Goal: Task Accomplishment & Management: Manage account settings

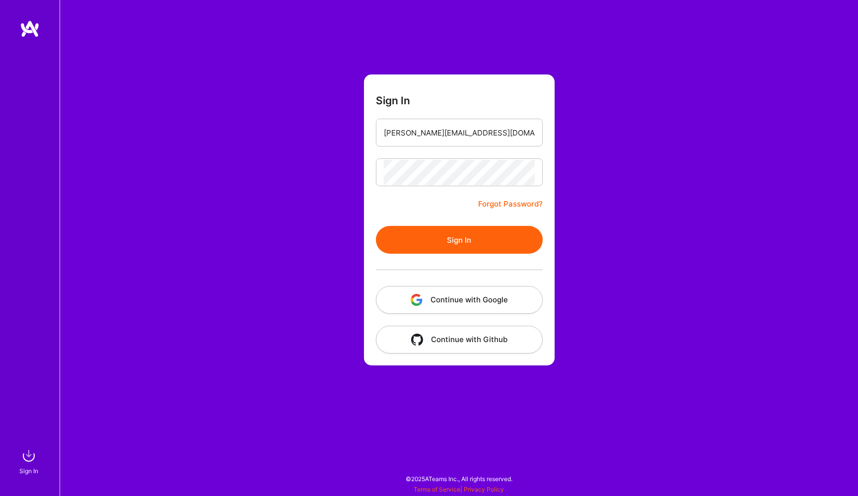
click at [478, 240] on button "Sign In" at bounding box center [459, 240] width 167 height 28
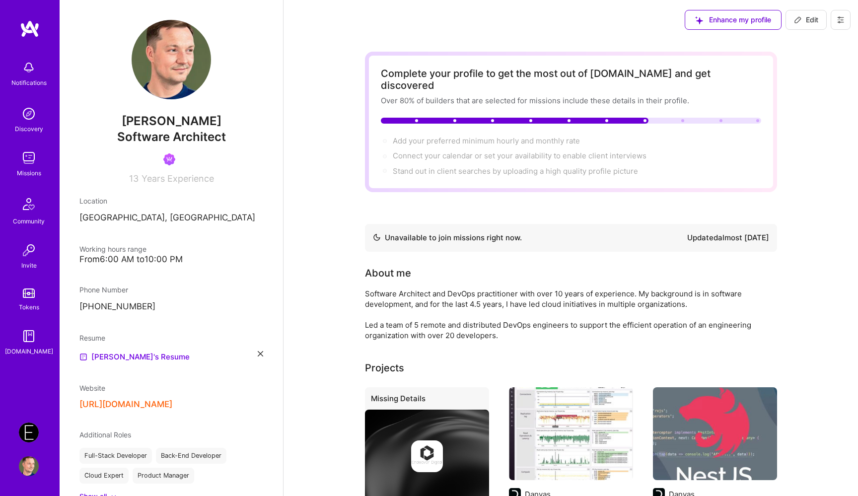
click at [32, 428] on img at bounding box center [29, 432] width 20 height 20
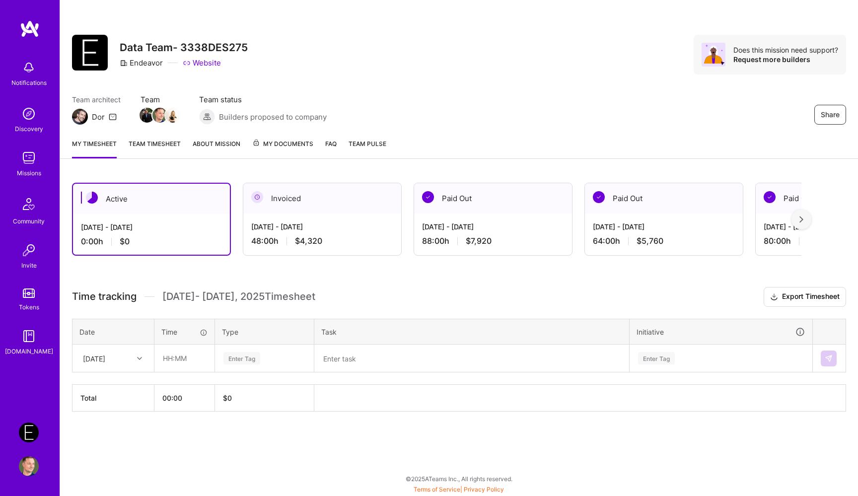
click at [126, 356] on div "[DATE]" at bounding box center [105, 358] width 55 height 16
click at [115, 423] on div "[DATE]" at bounding box center [113, 423] width 80 height 18
click at [187, 362] on input "text" at bounding box center [184, 358] width 59 height 26
type input "08:00"
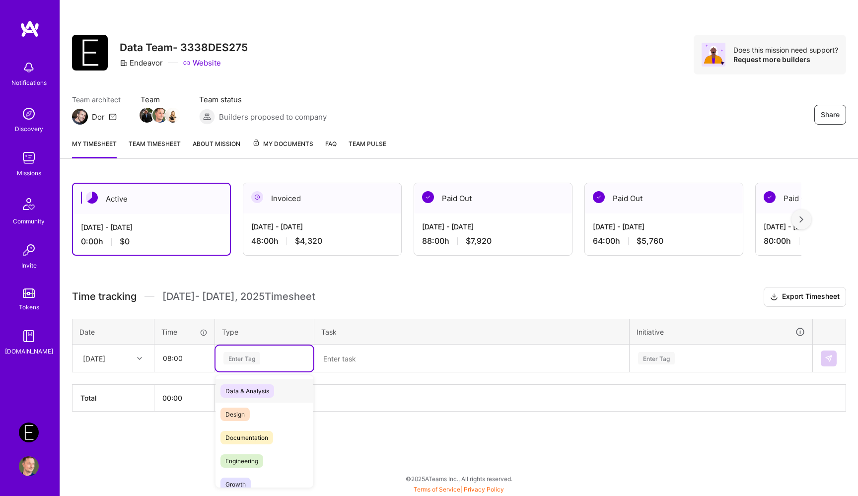
click at [294, 354] on div "Enter Tag" at bounding box center [264, 358] width 84 height 12
click at [273, 462] on div "Engineering" at bounding box center [264, 460] width 98 height 23
click at [346, 357] on textarea at bounding box center [471, 358] width 313 height 26
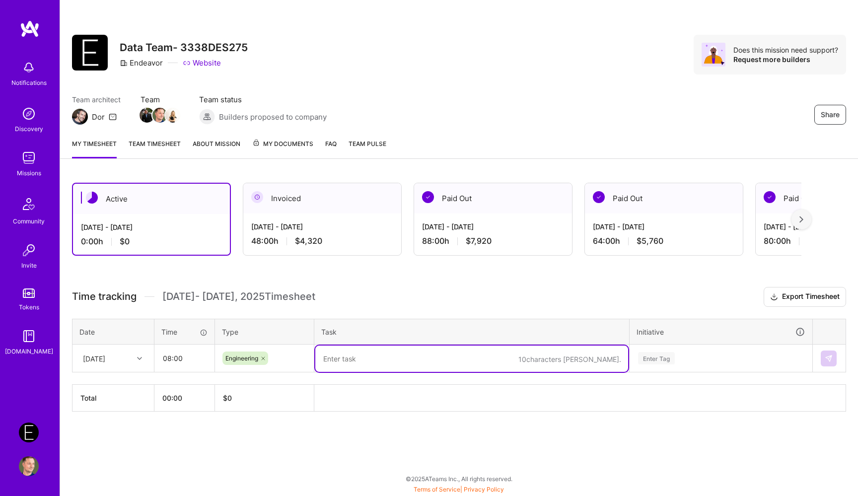
paste textarea "Resolved cert-manager issue"
paste textarea "Reviewed the remaining secret scan alerts"
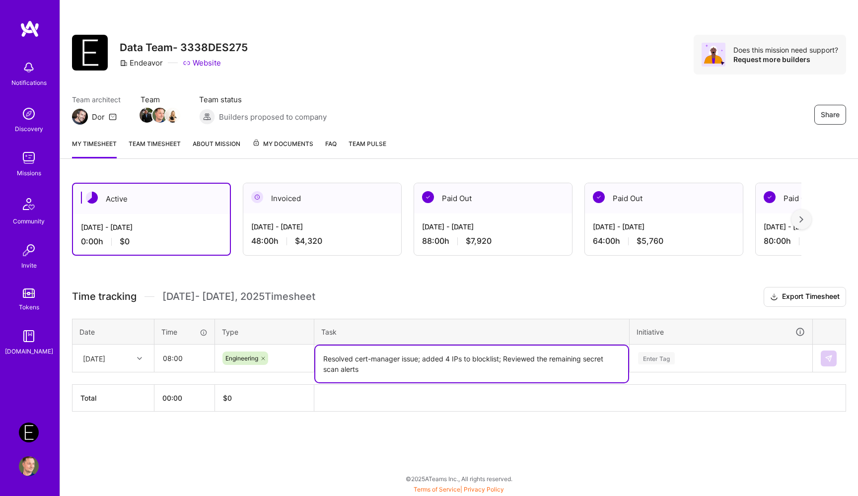
click at [507, 359] on textarea "Resolved cert-manager issue; added 4 IPs to blocklist; Reviewed the remaining s…" at bounding box center [471, 363] width 313 height 37
click at [564, 368] on textarea "Resolved cert-manager issue; added 4 IPs to blocklist; reviewed the remaining s…" at bounding box center [471, 363] width 313 height 37
click at [535, 360] on textarea "Resolved cert-manager issue; added 4 IPs to blocklist; reviewed the remaining s…" at bounding box center [471, 363] width 313 height 37
click at [508, 373] on textarea "Resolved cert-manager issue; added 4 IPs to blocklist; reviewed and ticketed ou…" at bounding box center [471, 363] width 313 height 37
type textarea "Resolved cert-manager issue; added 4 IPs to blocklist; reviewed and ticketed ou…"
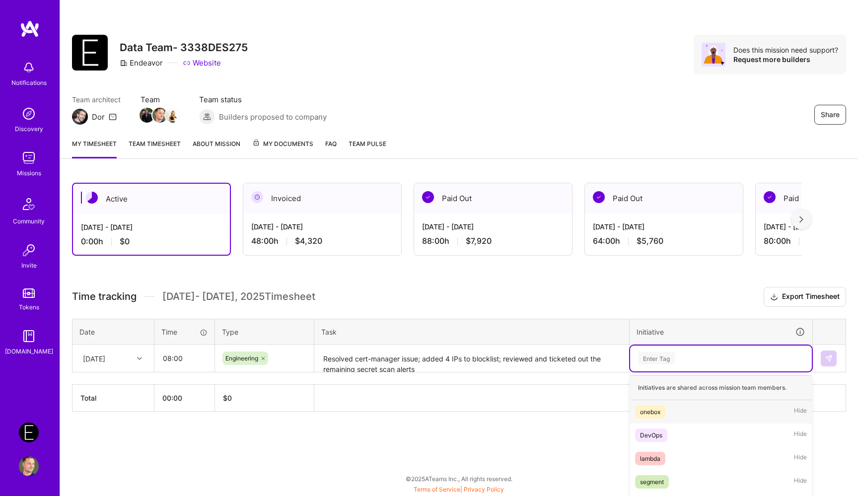
scroll to position [82, 0]
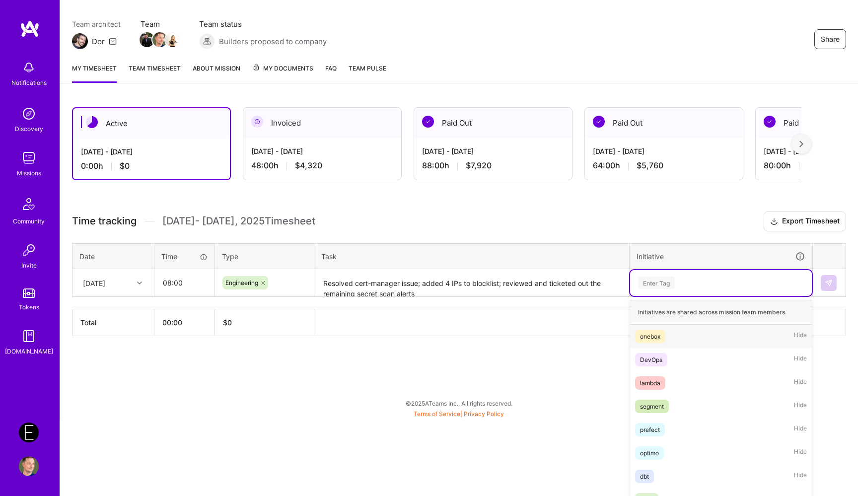
click at [658, 296] on div "option onebox focused, 1 of 62. 62 results available. Use Up and Down to choose…" at bounding box center [721, 283] width 182 height 26
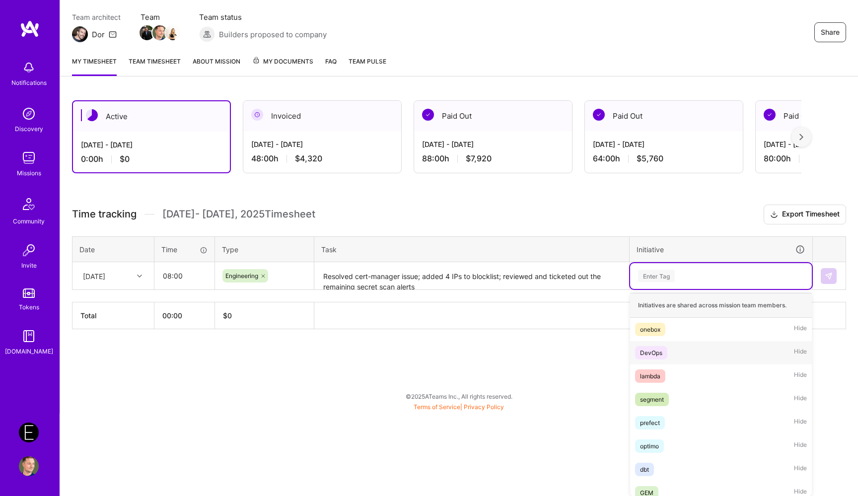
click at [656, 354] on div "DevOps" at bounding box center [651, 352] width 22 height 10
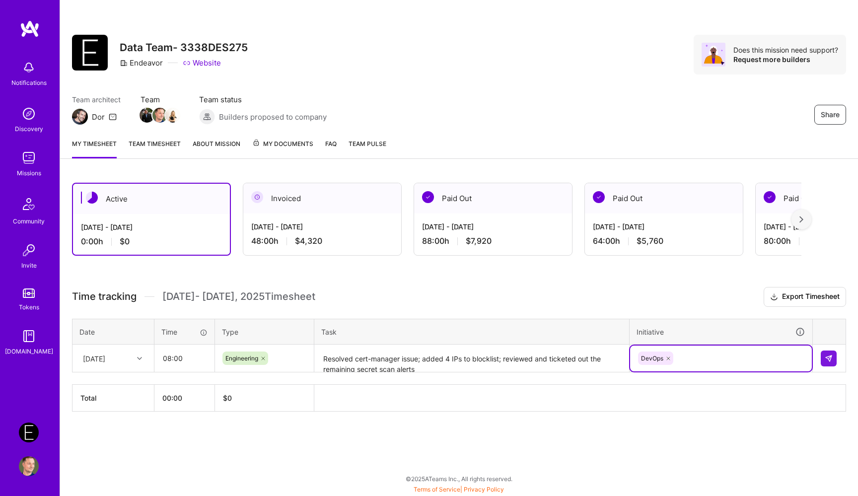
scroll to position [0, 0]
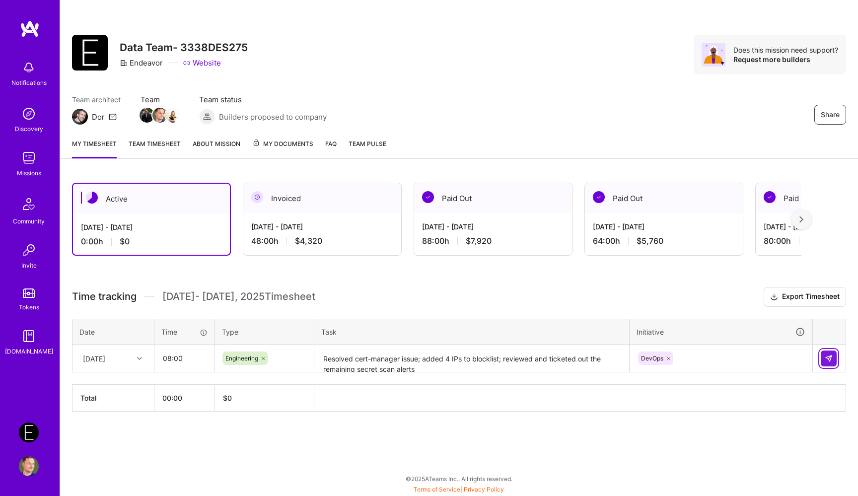
click at [829, 358] on img at bounding box center [828, 358] width 8 height 8
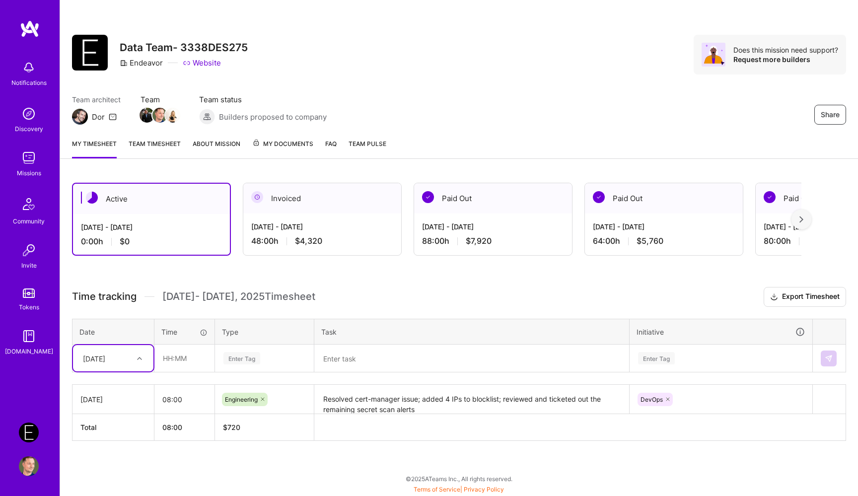
click at [122, 352] on div "[DATE]" at bounding box center [105, 358] width 55 height 16
click at [115, 422] on div "[DATE]" at bounding box center [113, 423] width 80 height 18
click at [173, 364] on input "text" at bounding box center [184, 358] width 59 height 26
type input "08:00"
click at [258, 368] on div "Enter Tag" at bounding box center [264, 358] width 98 height 26
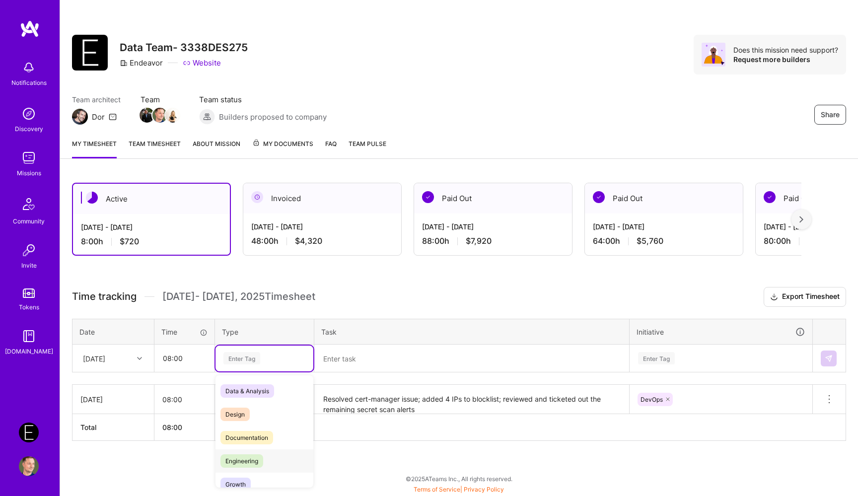
click at [256, 463] on span "Engineering" at bounding box center [241, 460] width 43 height 13
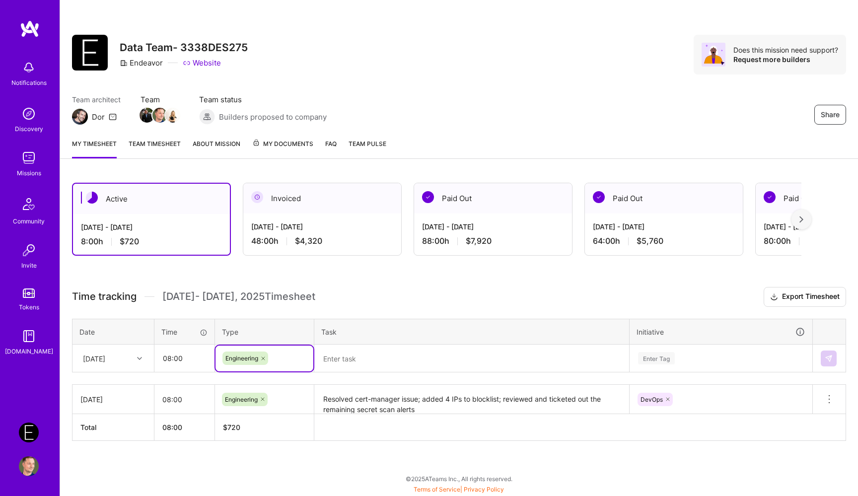
click at [358, 365] on textarea at bounding box center [471, 358] width 313 height 26
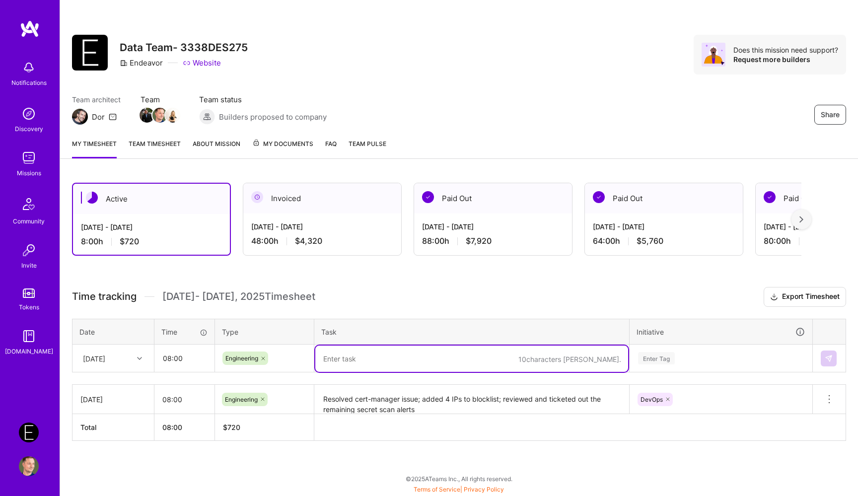
paste textarea "Worked on the SPIKE on Snowflake Terraform"
paste textarea "Switched staging and production EKS clusters to API-based auth"
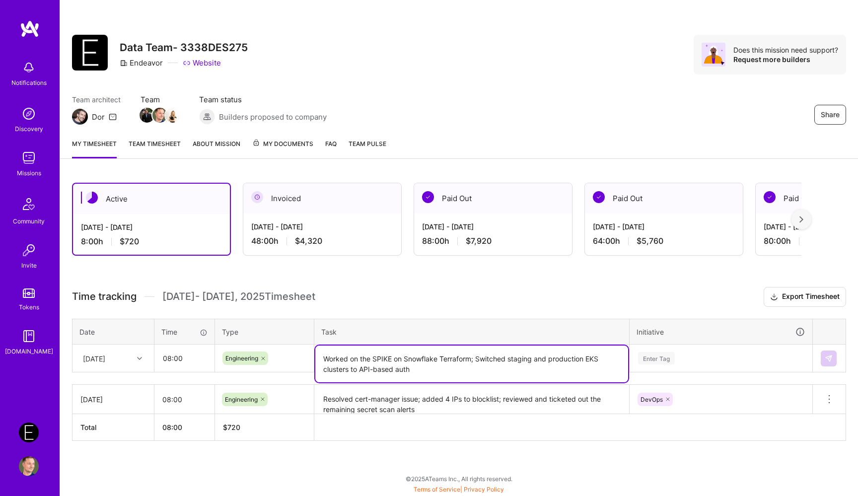
click at [480, 359] on textarea "Worked on the SPIKE on Snowflake Terraform; Switched staging and production EKS…" at bounding box center [471, 363] width 313 height 37
click at [525, 368] on textarea "Worked on the SPIKE on Snowflake Terraform; switched staging and production EKS…" at bounding box center [471, 363] width 313 height 37
type textarea "Worked on the SPIKE on Snowflake Terraform; switched staging and production EKS…"
click at [689, 360] on div "Enter Tag" at bounding box center [721, 358] width 182 height 26
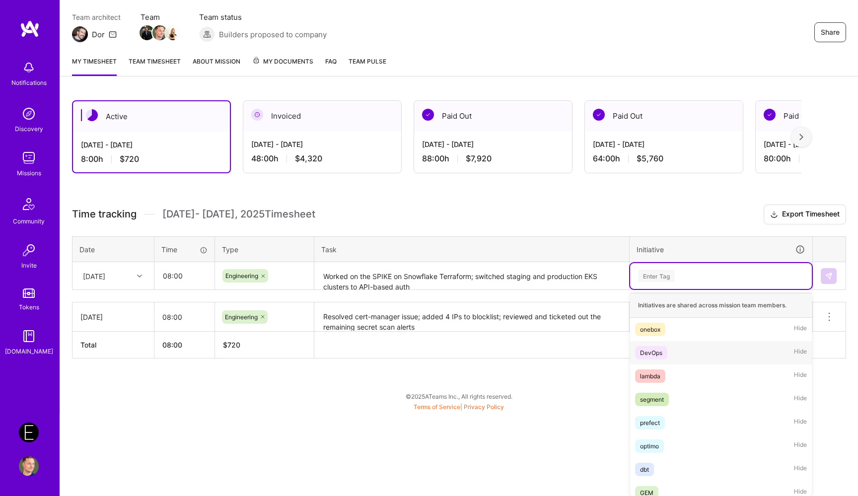
click at [677, 357] on div "DevOps Hide" at bounding box center [721, 352] width 182 height 23
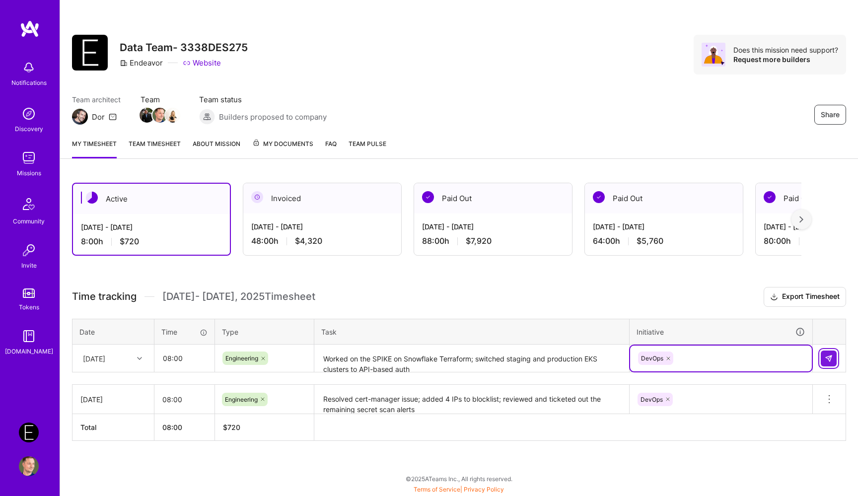
click at [826, 357] on img at bounding box center [828, 358] width 8 height 8
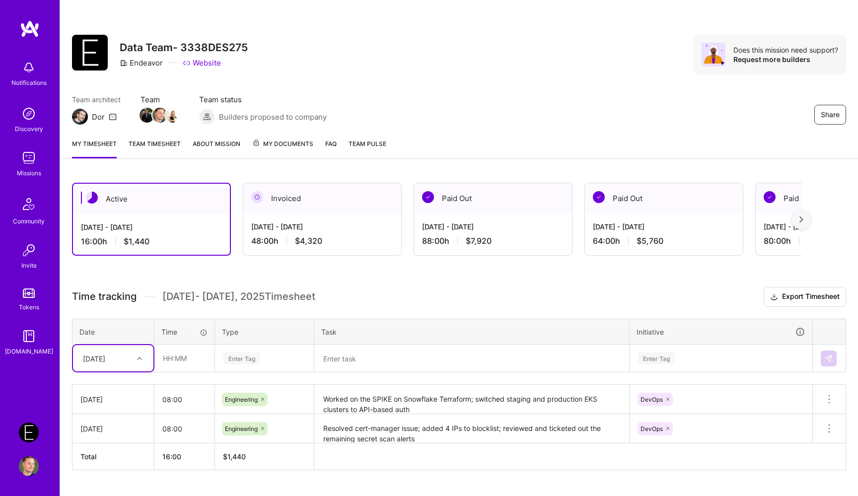
click at [123, 355] on div "option [DATE], selected. Select is focused ,type to refine list, press Down to …" at bounding box center [113, 358] width 80 height 26
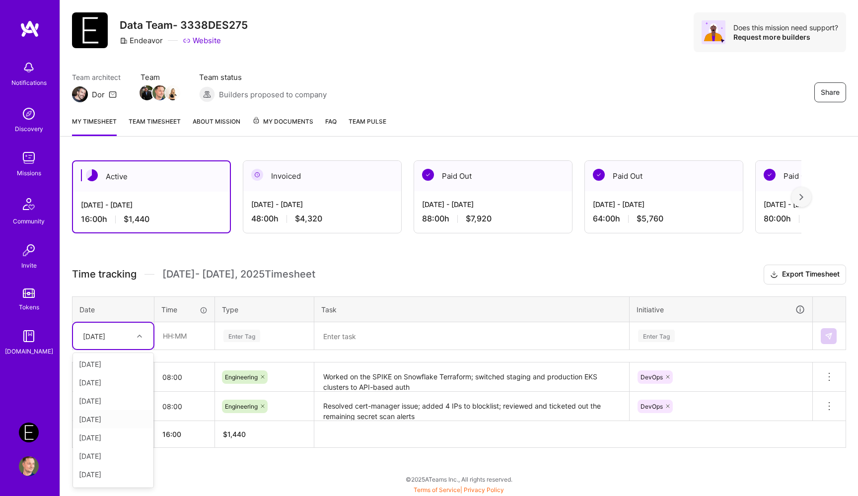
click at [118, 417] on div "[DATE]" at bounding box center [113, 419] width 80 height 18
click at [182, 336] on input "text" at bounding box center [184, 336] width 59 height 26
type input "08:00"
click at [257, 340] on div "Enter Tag" at bounding box center [241, 335] width 37 height 15
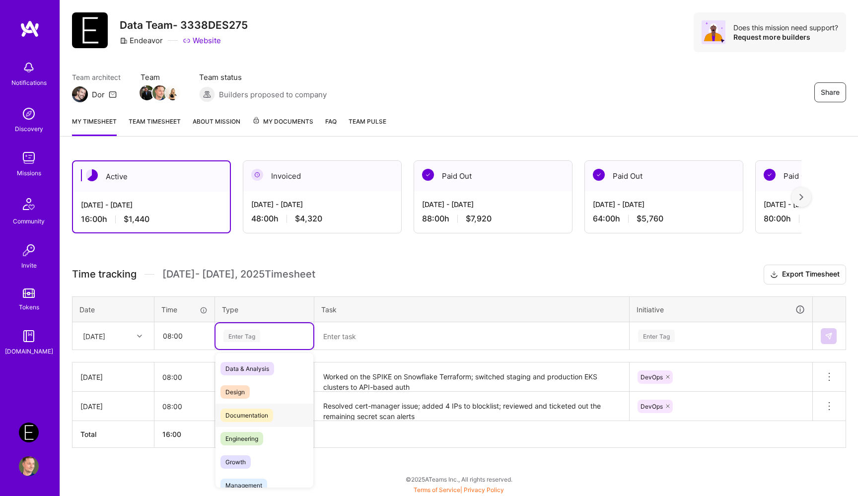
click at [264, 437] on div "Engineering" at bounding box center [264, 438] width 98 height 23
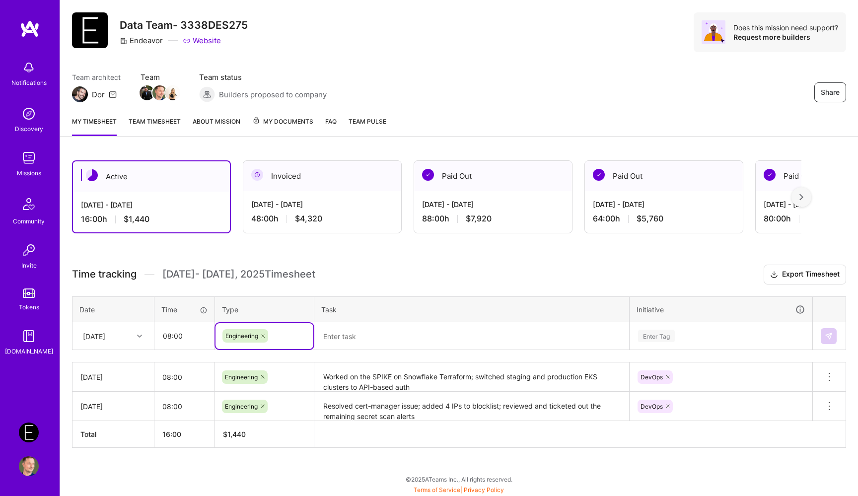
click at [373, 337] on textarea at bounding box center [471, 336] width 313 height 26
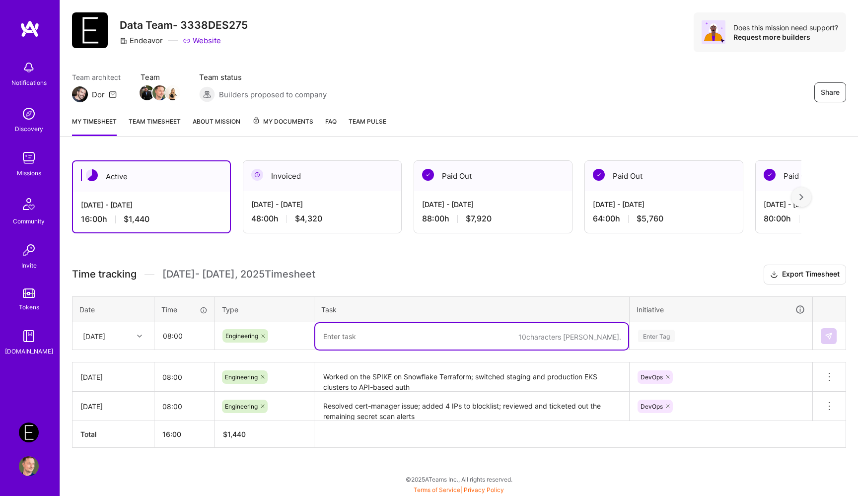
paste textarea "Finished with the SPIKE on Snowflake Terraform, added examples"
paste textarea "Reviewed new ECR Scan findings"
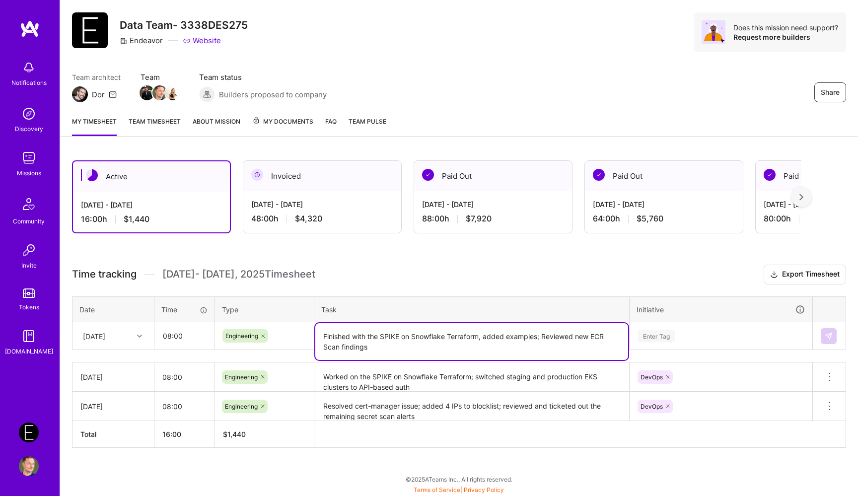
click at [548, 336] on textarea "Finished with the SPIKE on Snowflake Terraform, added examples; Reviewed new EC…" at bounding box center [471, 341] width 313 height 37
click at [506, 348] on textarea "Finished with the SPIKE on Snowflake Terraform, added examples; reviewed new EC…" at bounding box center [471, 341] width 313 height 37
type textarea "Finished with the SPIKE on Snowflake Terraform, added examples; reviewed new EC…"
click at [685, 339] on div "Enter Tag" at bounding box center [721, 336] width 182 height 26
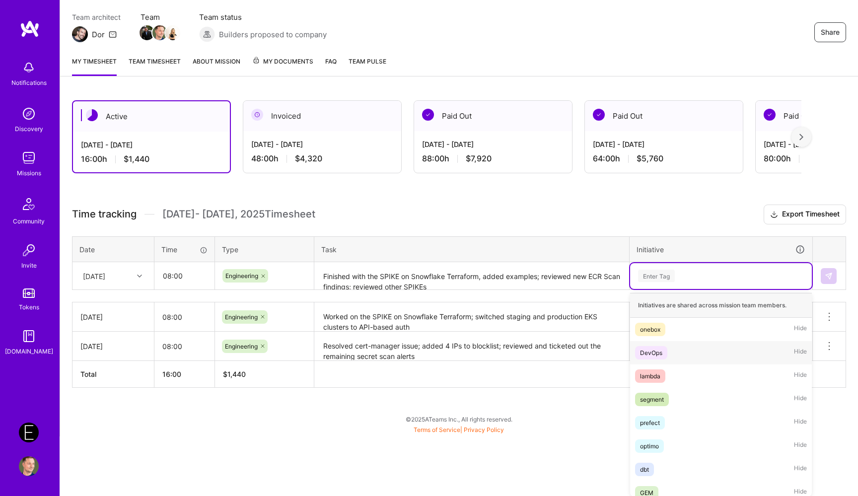
click at [674, 353] on div "DevOps Hide" at bounding box center [721, 352] width 182 height 23
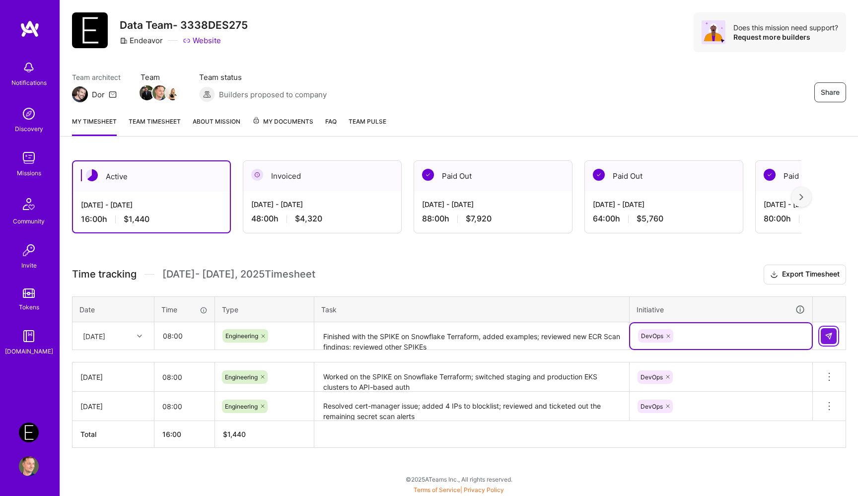
click at [825, 337] on img at bounding box center [828, 336] width 8 height 8
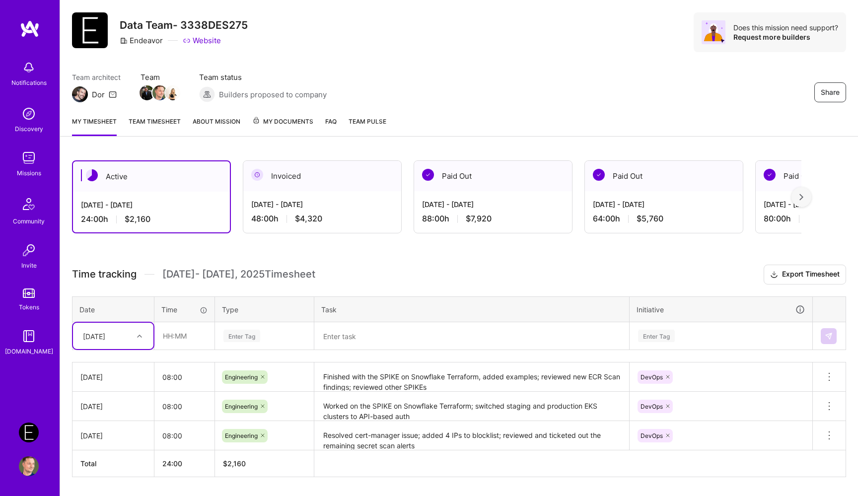
click at [130, 340] on div "[DATE]" at bounding box center [113, 336] width 80 height 26
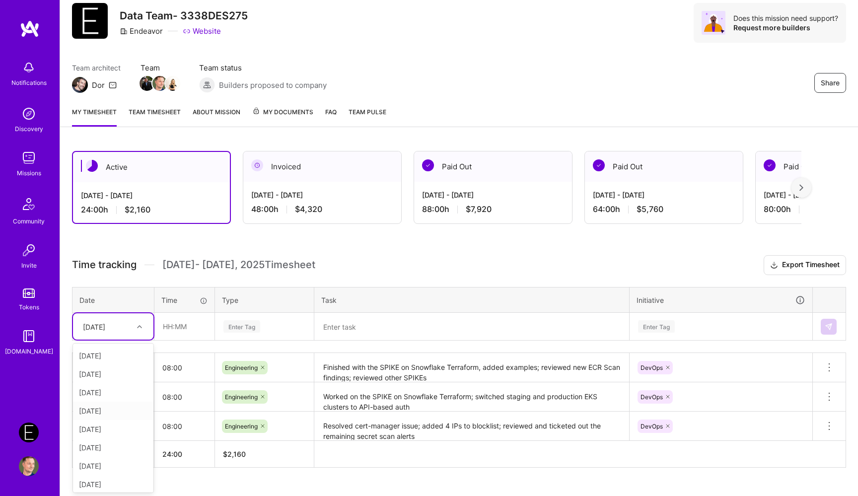
scroll to position [0, 0]
click at [115, 430] on div "[DATE]" at bounding box center [113, 428] width 80 height 18
click at [188, 317] on input "text" at bounding box center [184, 326] width 59 height 26
type input "08:00"
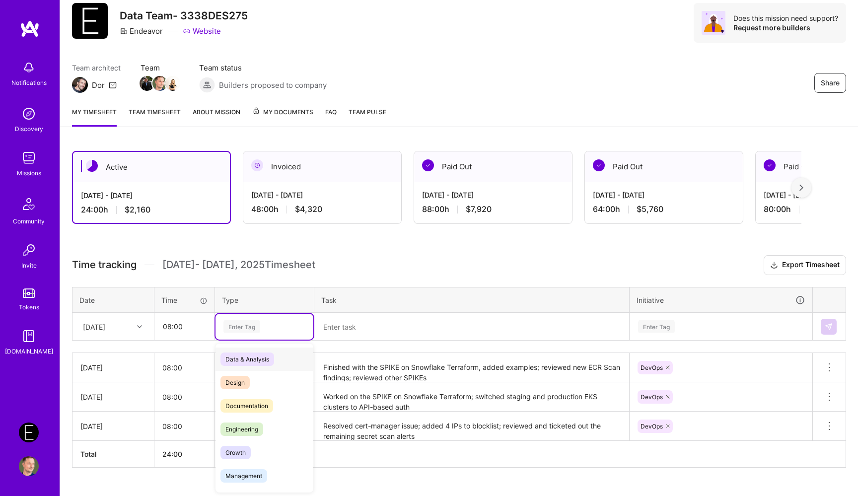
click at [264, 318] on div "Enter Tag" at bounding box center [264, 327] width 98 height 26
click at [260, 432] on span "Engineering" at bounding box center [241, 428] width 43 height 13
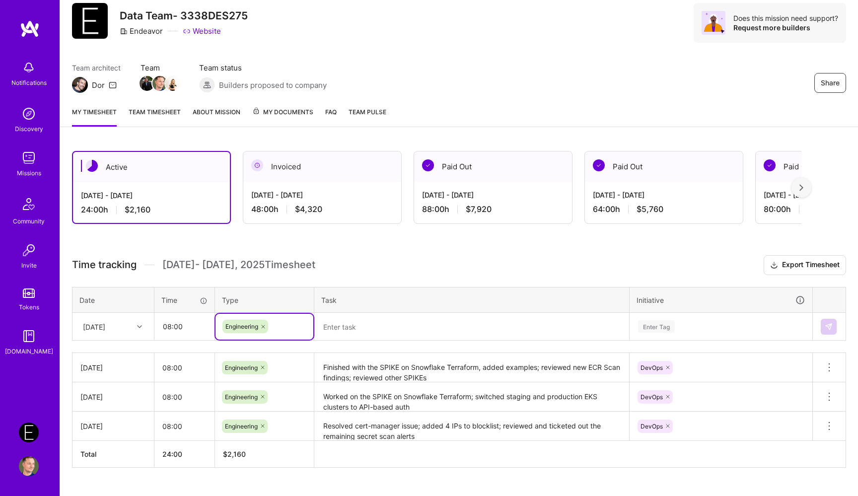
click at [371, 329] on textarea at bounding box center [471, 327] width 313 height 26
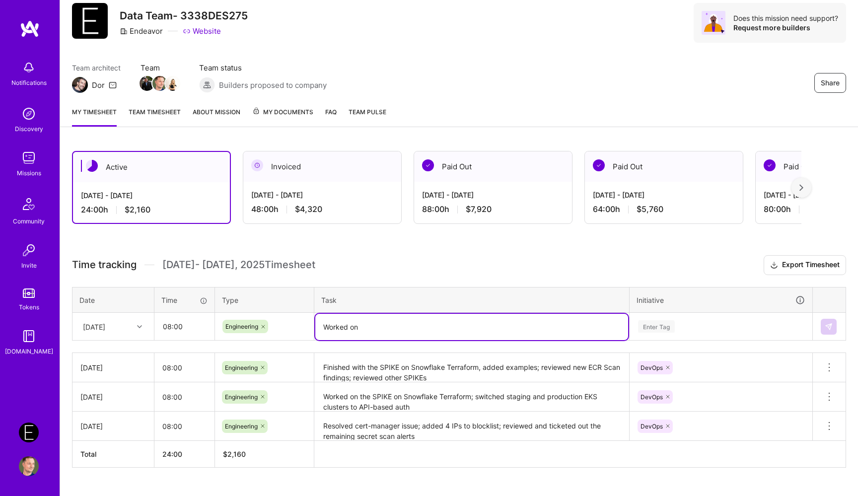
paste textarea "Snowflake & DataDog setup"
click at [360, 327] on textarea "Worked on Snowflake & DataDog setup" at bounding box center [471, 327] width 313 height 26
click at [412, 328] on textarea "Worked on the Snowflake & DataDog setup" at bounding box center [471, 327] width 313 height 26
click at [441, 325] on textarea "Worked on the Snowflake DataDog setup" at bounding box center [471, 327] width 313 height 26
click at [463, 329] on textarea "Worked on the Snowflake DataDog Integraion setup" at bounding box center [471, 327] width 313 height 26
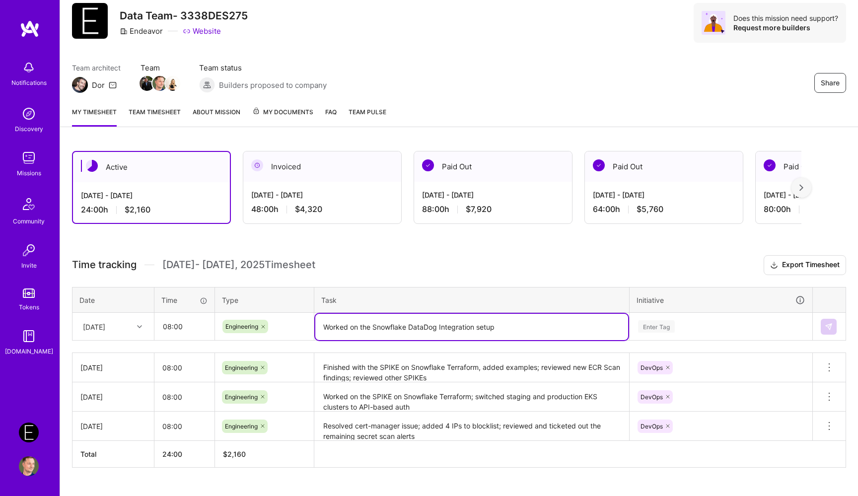
click at [536, 333] on textarea "Worked on the Snowflake DataDog Integration setup" at bounding box center [471, 327] width 313 height 26
paste textarea "failed prefect-flows-infra apply"
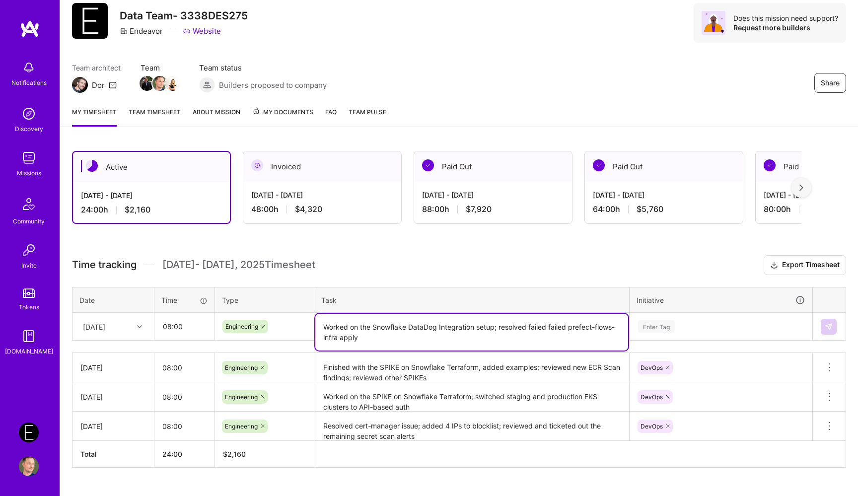
click at [562, 328] on textarea "Worked on the Snowflake DataDog Integration setup; resolved failed failed prefe…" at bounding box center [471, 332] width 313 height 37
type textarea "Worked on the Snowflake DataDog Integration setup; resolved failed prefect-flow…"
click at [669, 322] on div "Enter Tag" at bounding box center [721, 327] width 182 height 26
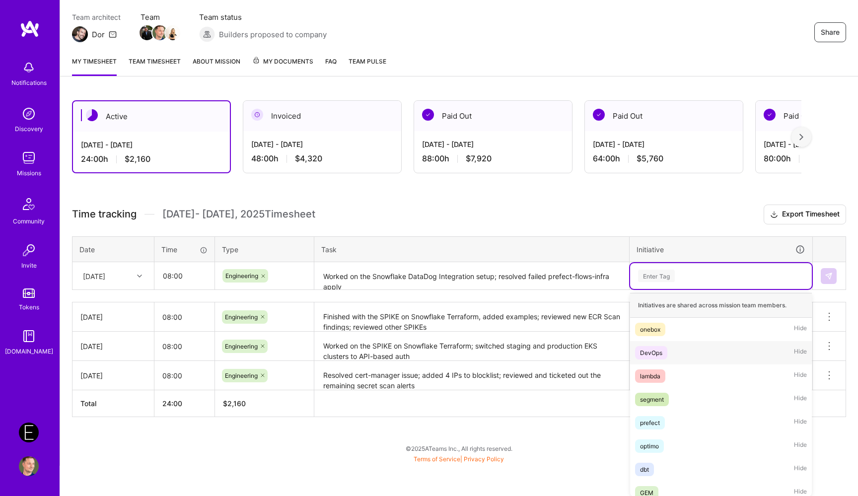
click at [668, 357] on div "DevOps Hide" at bounding box center [721, 352] width 182 height 23
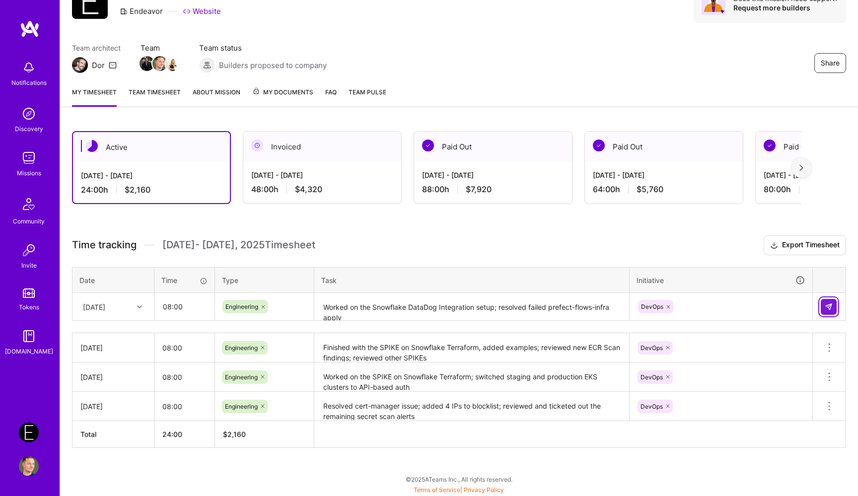
click at [828, 306] on img at bounding box center [828, 307] width 8 height 8
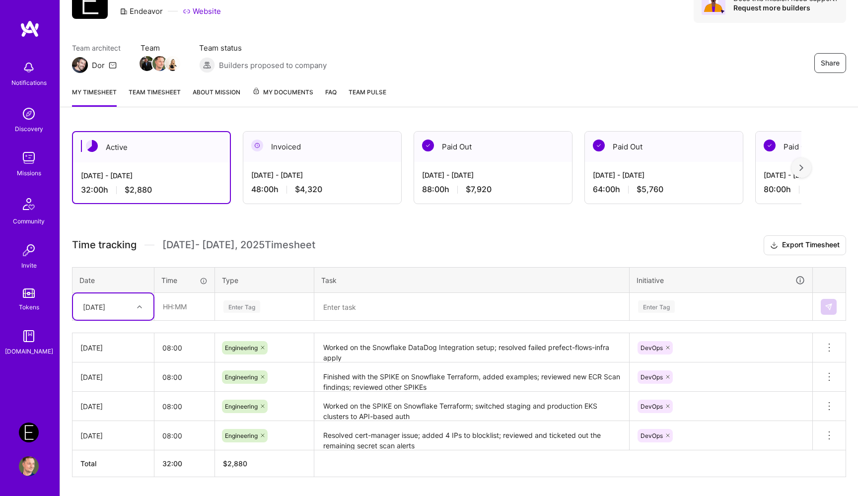
click at [134, 306] on div at bounding box center [140, 306] width 15 height 13
click at [117, 427] on div "[DATE]" at bounding box center [113, 426] width 80 height 18
click at [172, 304] on input "text" at bounding box center [184, 306] width 59 height 26
type input "08:00"
click at [271, 305] on div "Enter Tag" at bounding box center [264, 306] width 84 height 12
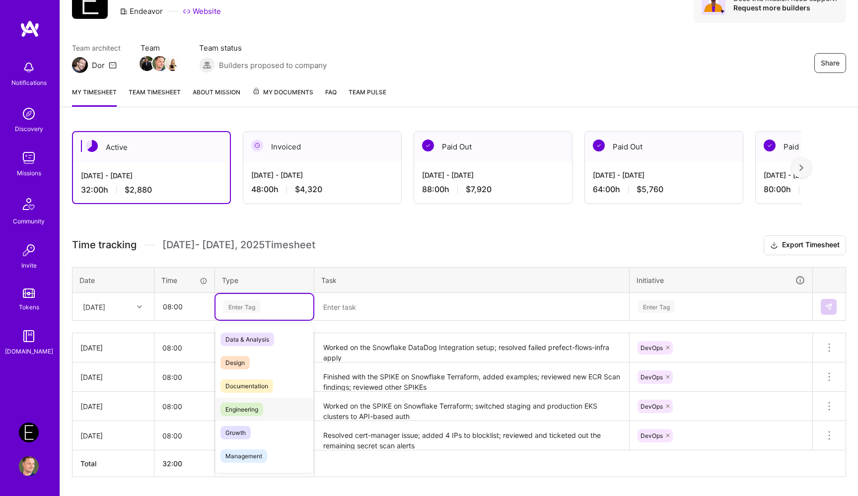
click at [270, 409] on div "Engineering" at bounding box center [264, 409] width 98 height 23
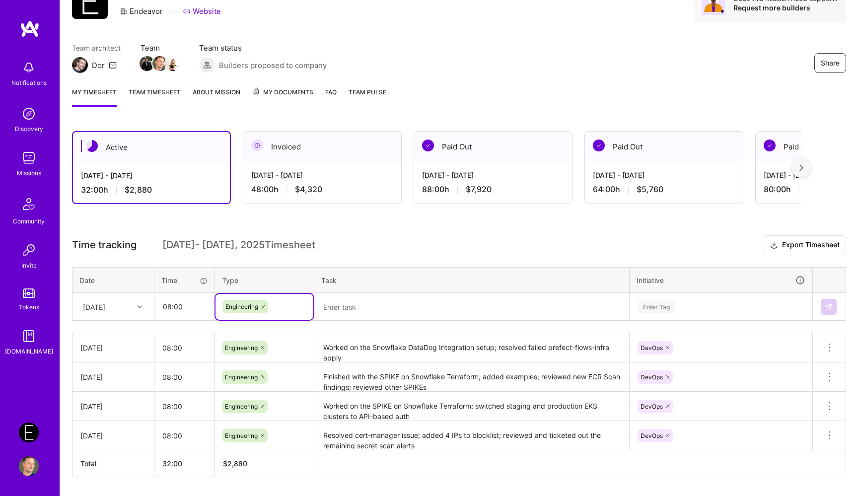
click at [375, 310] on textarea at bounding box center [471, 307] width 313 height 26
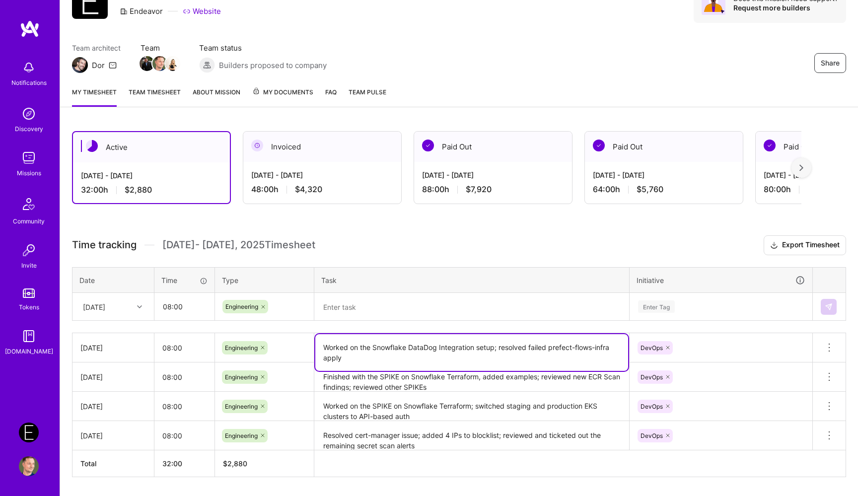
drag, startPoint x: 324, startPoint y: 347, endPoint x: 494, endPoint y: 346, distance: 170.3
click at [494, 346] on textarea "Worked on the Snowflake DataDog Integration setup; resolved failed prefect-flow…" at bounding box center [471, 352] width 313 height 37
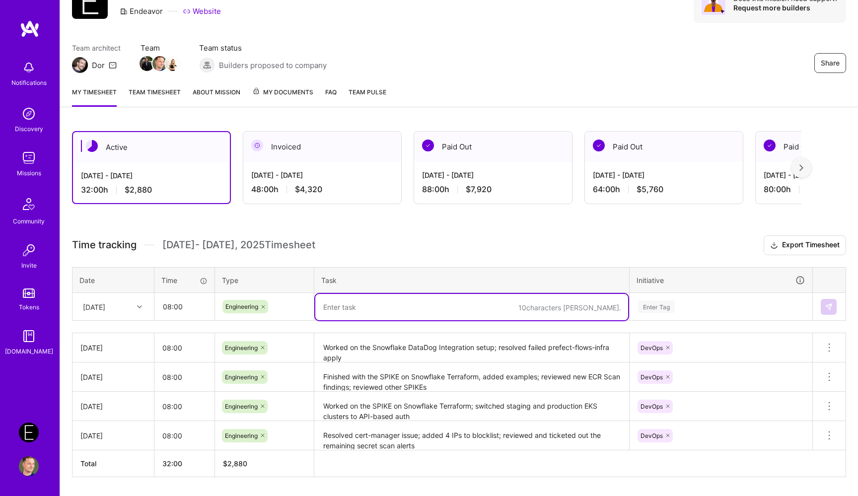
click at [445, 303] on textarea at bounding box center [471, 307] width 313 height 26
paste textarea "Worked on the Snowflake DataDog Integration setup"
type textarea "Worked on the Snowflake DataDog Integration setup"
click at [715, 303] on div "Enter Tag" at bounding box center [721, 307] width 182 height 26
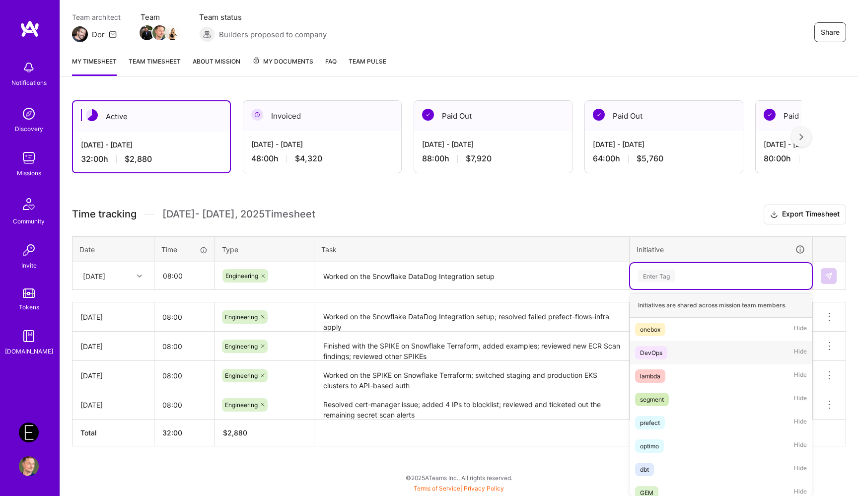
click at [685, 346] on div "DevOps Hide" at bounding box center [721, 352] width 182 height 23
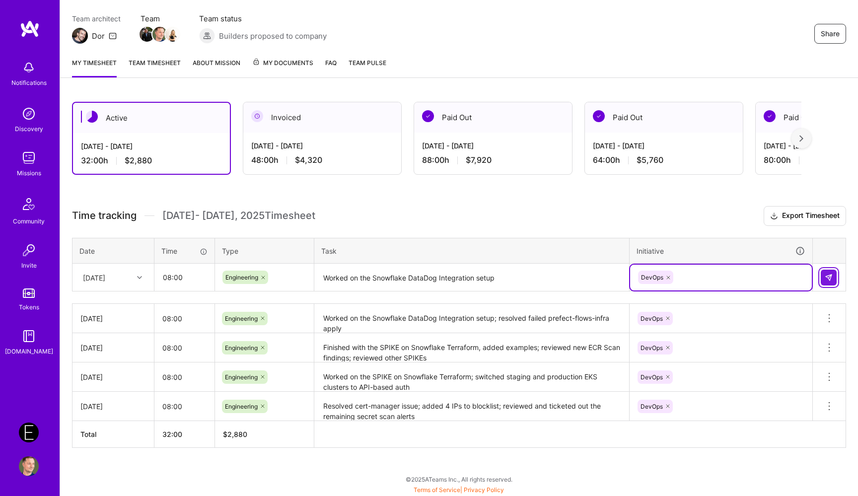
click at [829, 277] on img at bounding box center [828, 277] width 8 height 8
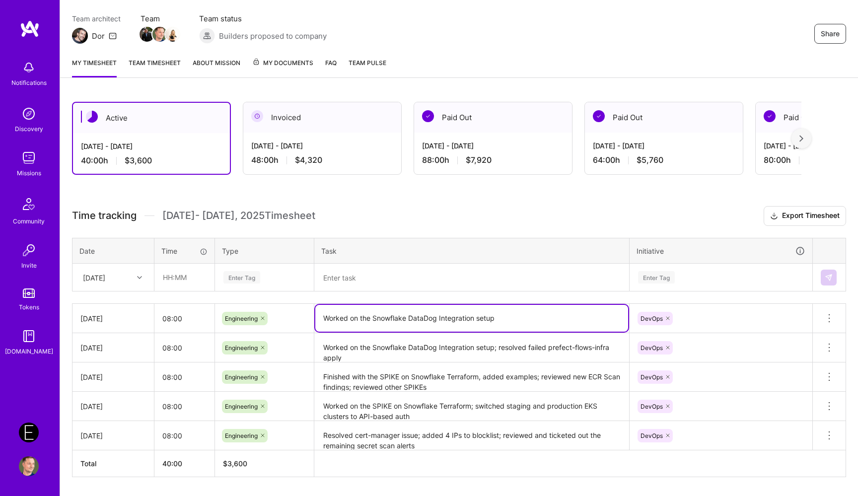
drag, startPoint x: 323, startPoint y: 316, endPoint x: 543, endPoint y: 316, distance: 220.4
click at [542, 316] on textarea "Worked on the Snowflake DataDog Integration setup" at bounding box center [471, 318] width 313 height 27
click at [125, 278] on div "[DATE]" at bounding box center [105, 277] width 55 height 16
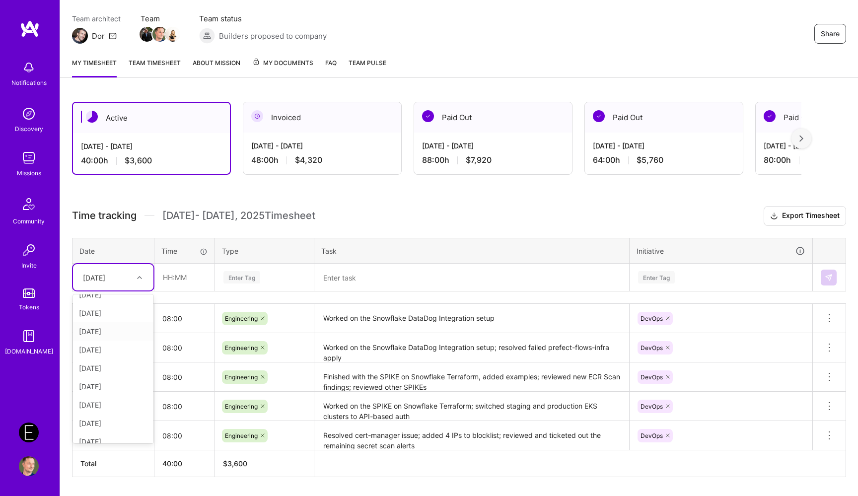
scroll to position [57, 0]
click at [116, 391] on div "[DATE]" at bounding box center [113, 395] width 80 height 18
click at [196, 281] on input "text" at bounding box center [184, 277] width 59 height 26
type input "08:00"
click at [269, 271] on div "Enter Tag" at bounding box center [264, 277] width 84 height 12
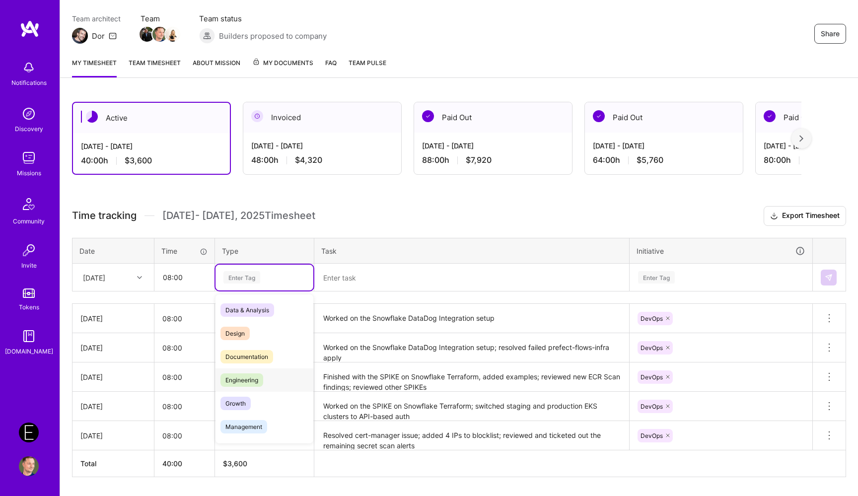
click at [276, 387] on div "Engineering" at bounding box center [264, 379] width 98 height 23
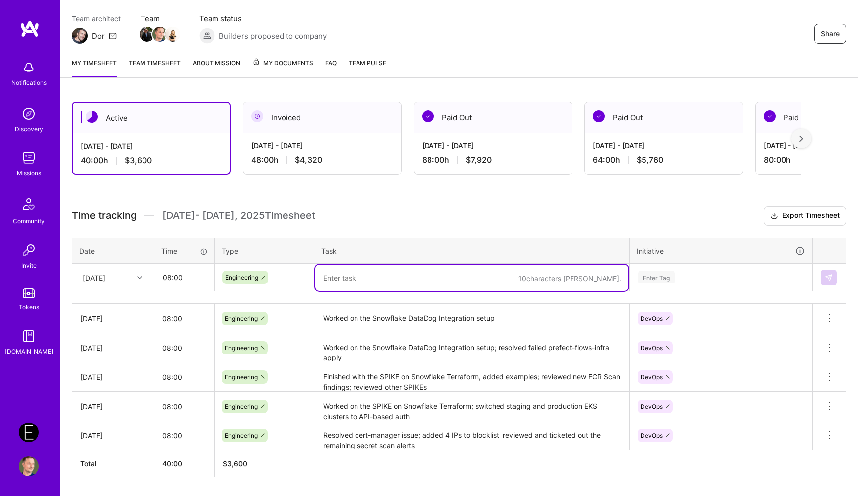
click at [363, 273] on textarea at bounding box center [471, 278] width 313 height 26
paste textarea "Requested support from DataDog"
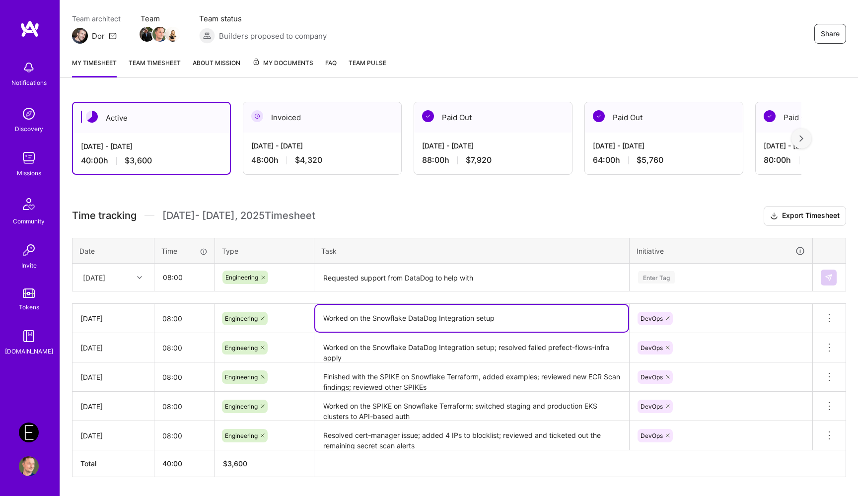
drag, startPoint x: 372, startPoint y: 319, endPoint x: 418, endPoint y: 319, distance: 46.2
click at [418, 319] on textarea "Worked on the Snowflake DataDog Integration setup" at bounding box center [471, 318] width 313 height 27
click at [390, 319] on textarea "Worked on the Snowflake DataDog Integration setup" at bounding box center [471, 318] width 313 height 27
click at [492, 276] on textarea "Requested support from DataDog to help with" at bounding box center [471, 278] width 313 height 26
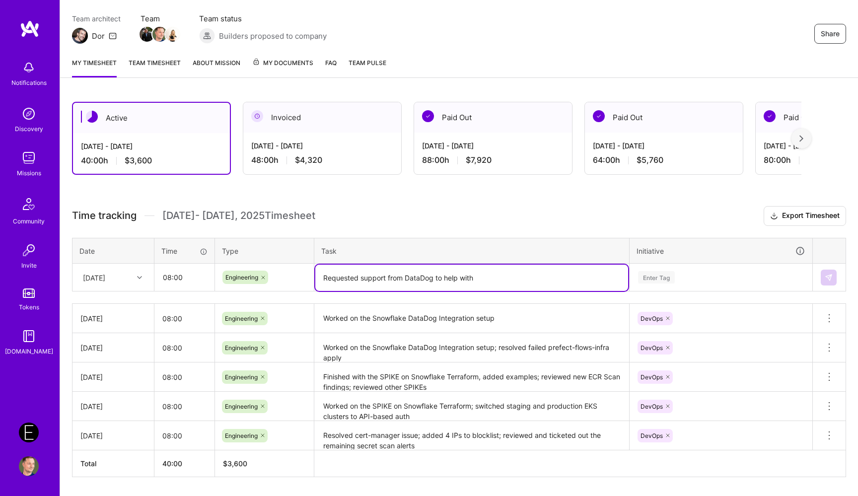
paste textarea "Snowflake"
paste textarea "Started setting up new AWS account for Prefect infrastructure"
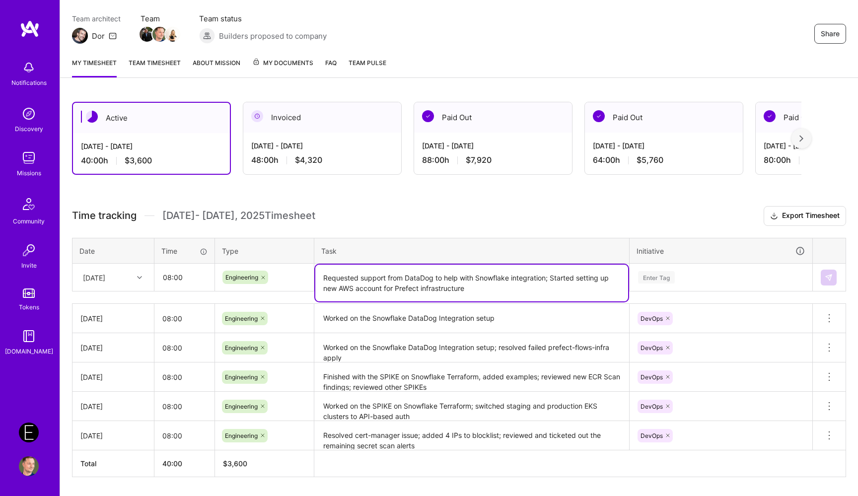
click at [553, 278] on textarea "Requested support from DataDog to help with Snowflake integration; Started sett…" at bounding box center [471, 283] width 313 height 37
click at [525, 285] on textarea "Requested support from DataDog to help with Snowflake integration; started sett…" at bounding box center [471, 283] width 313 height 37
drag, startPoint x: 341, startPoint y: 288, endPoint x: 481, endPoint y: 282, distance: 141.1
click at [482, 283] on textarea "Requested support from DataDog to help with Snowflake integration; started sett…" at bounding box center [471, 283] width 313 height 37
drag, startPoint x: 428, startPoint y: 288, endPoint x: 513, endPoint y: 288, distance: 84.9
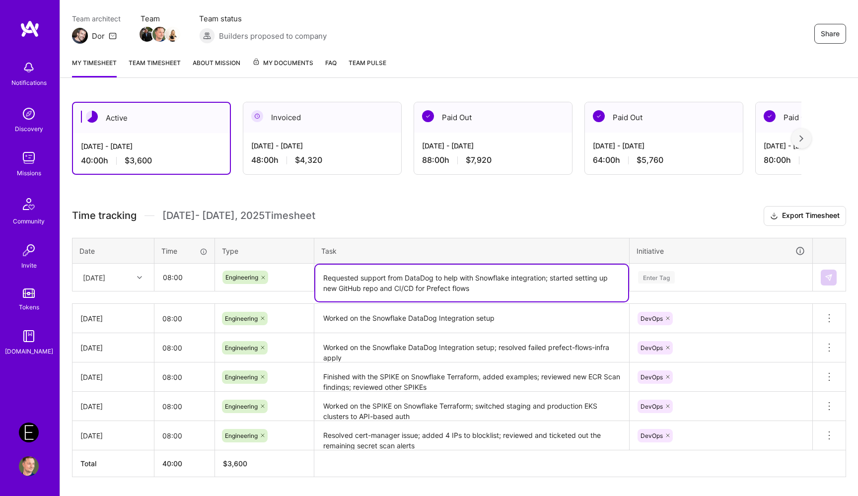
click at [512, 288] on textarea "Requested support from DataDog to help with Snowflake integration; started sett…" at bounding box center [471, 283] width 313 height 37
type textarea "Requested support from DataDog to help with Snowflake integration; started sett…"
click at [715, 272] on div "Enter Tag" at bounding box center [721, 277] width 168 height 12
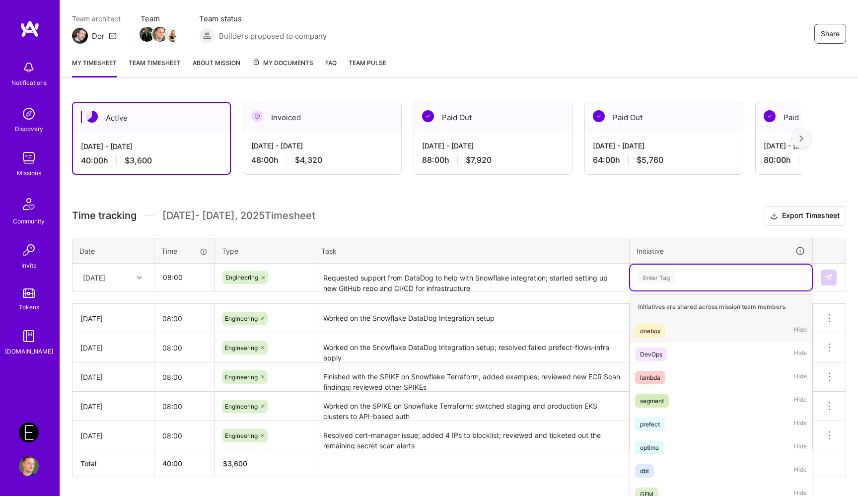
scroll to position [86, 0]
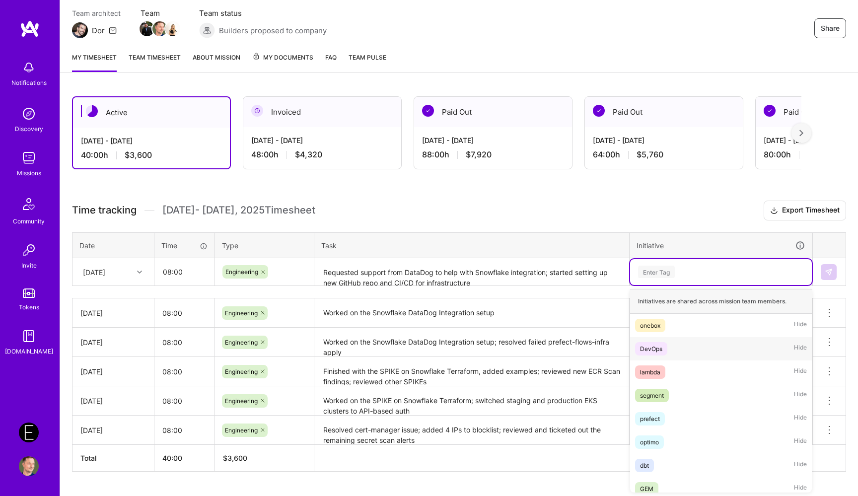
click at [679, 345] on div "DevOps Hide" at bounding box center [721, 348] width 182 height 23
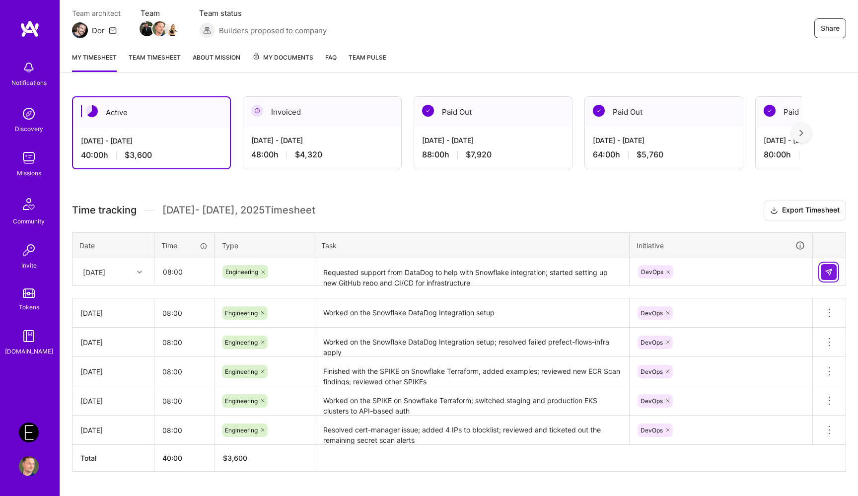
click at [832, 273] on button at bounding box center [828, 272] width 16 height 16
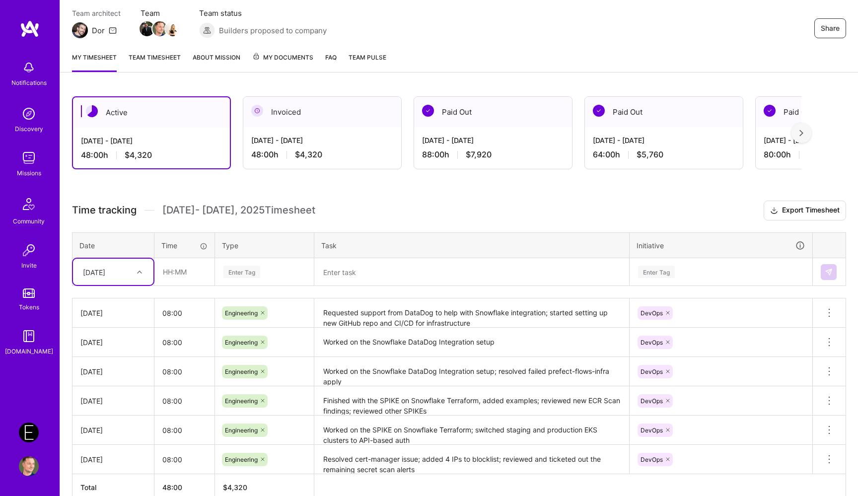
click at [105, 275] on div "[DATE]" at bounding box center [94, 272] width 22 height 10
click at [110, 388] on div "[DATE]" at bounding box center [113, 390] width 80 height 18
click at [187, 275] on input "text" at bounding box center [184, 272] width 59 height 26
type input "08:00"
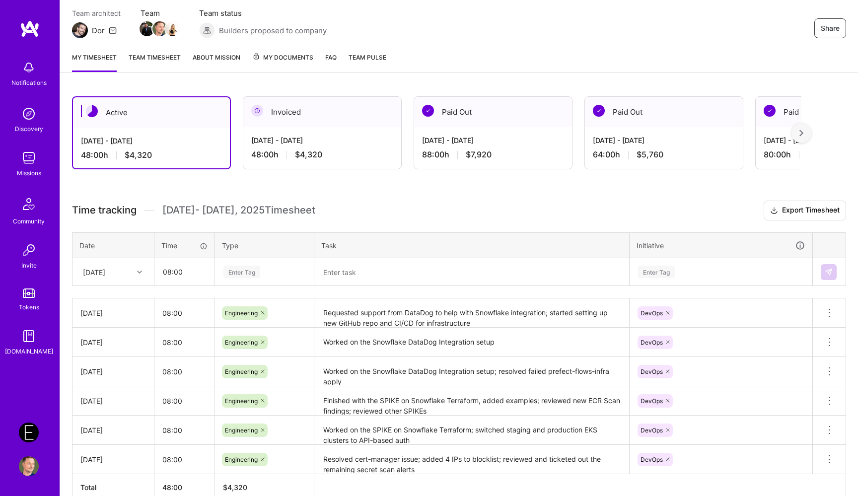
click at [265, 278] on div "Enter Tag" at bounding box center [264, 272] width 98 height 26
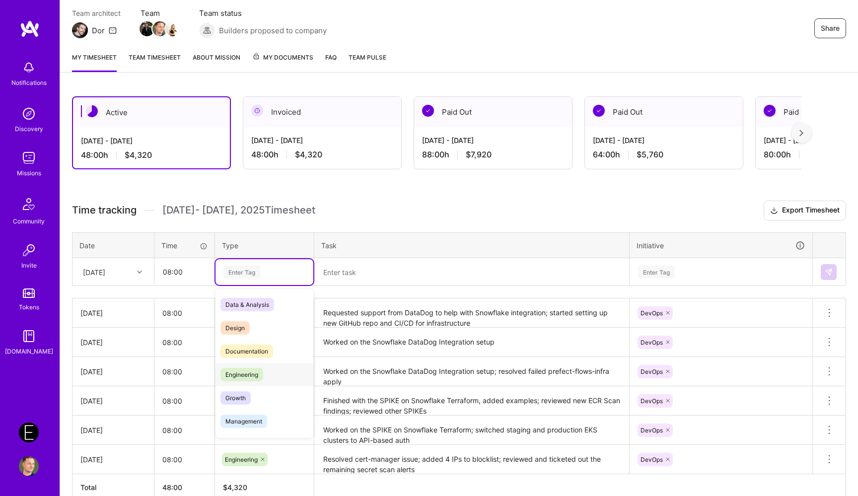
click at [250, 378] on span "Engineering" at bounding box center [241, 374] width 43 height 13
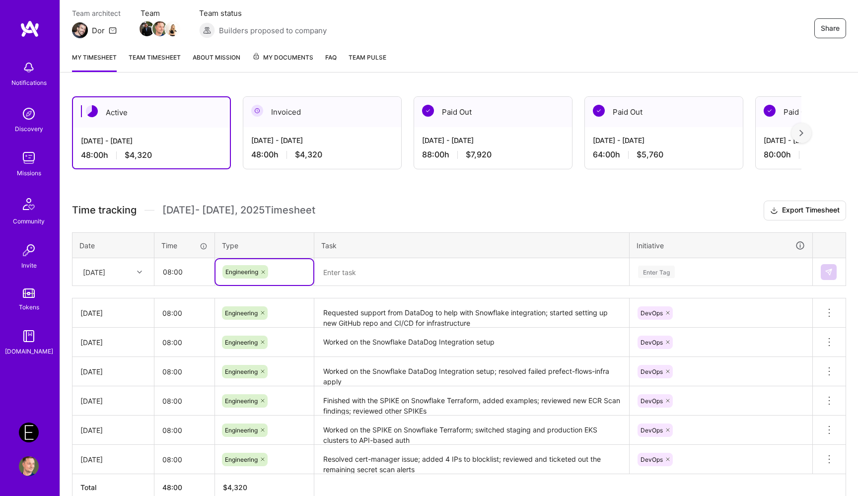
click at [343, 275] on textarea at bounding box center [471, 272] width 313 height 26
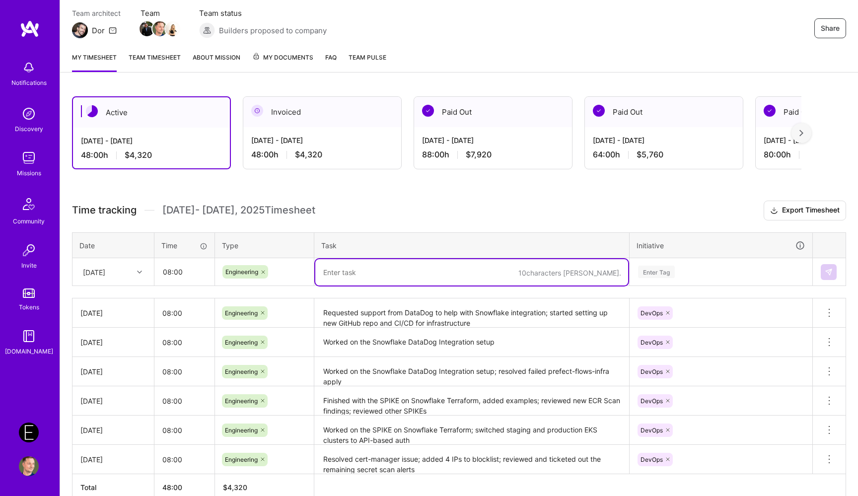
paste textarea "Worked on setting up new infra repo, CICD, and new TKO AWS staging account"
paste textarea "Started addressing ECR Scan Findings"
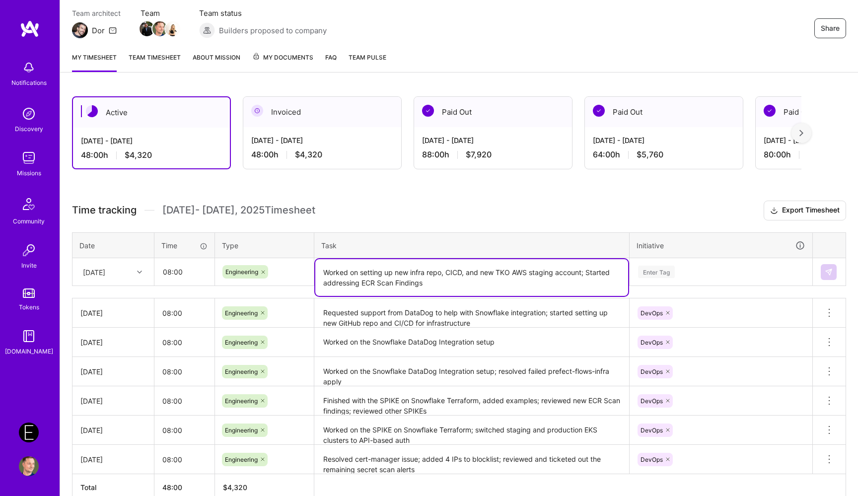
click at [592, 274] on textarea "Worked on setting up new infra repo, CICD, and new TKO AWS staging account; Sta…" at bounding box center [471, 277] width 313 height 37
type textarea "Worked on setting up new infra repo, CICD, and new TKO AWS staging account; sta…"
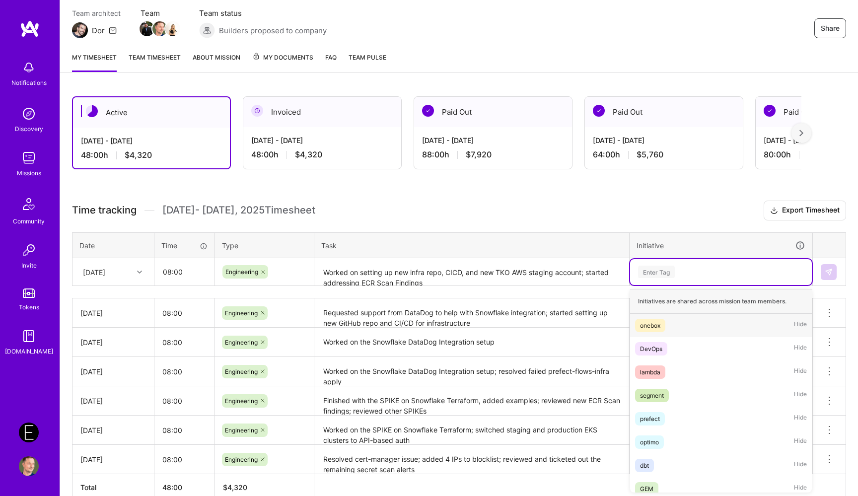
click at [689, 268] on div "Enter Tag" at bounding box center [721, 272] width 168 height 12
click at [672, 341] on div "DevOps Hide" at bounding box center [721, 348] width 182 height 23
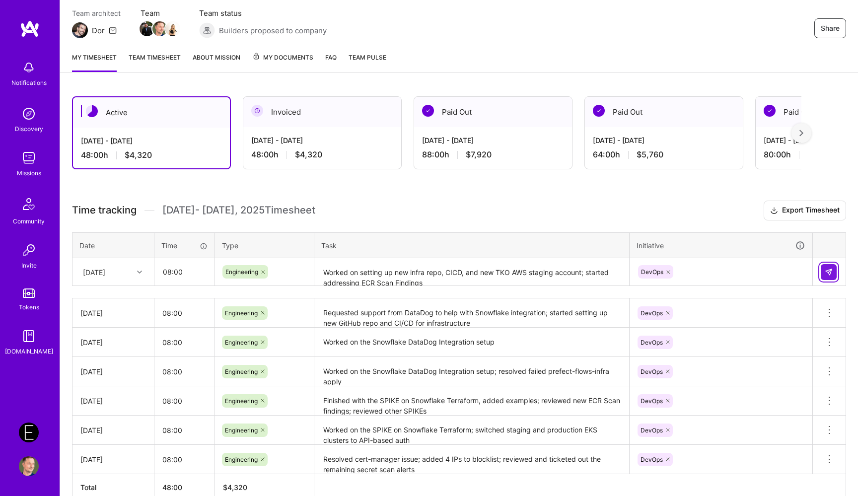
click at [829, 273] on img at bounding box center [828, 272] width 8 height 8
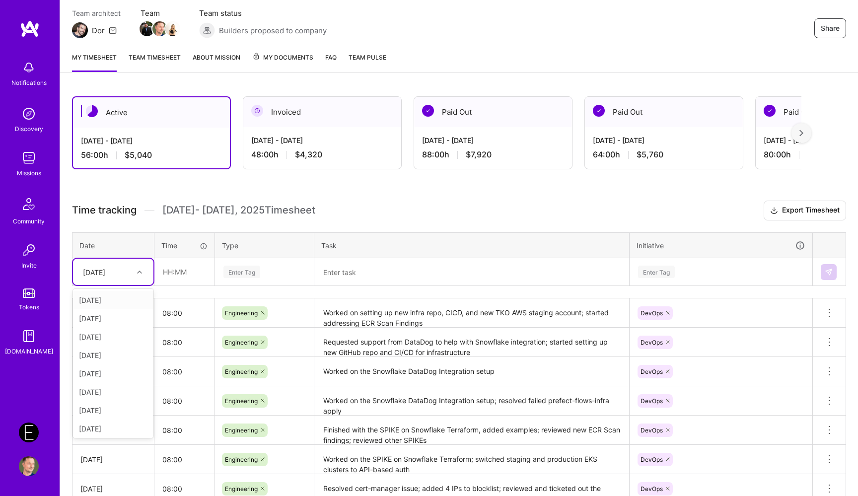
click at [105, 267] on div "[DATE]" at bounding box center [94, 272] width 22 height 10
click at [116, 406] on div "[DATE]" at bounding box center [113, 408] width 80 height 18
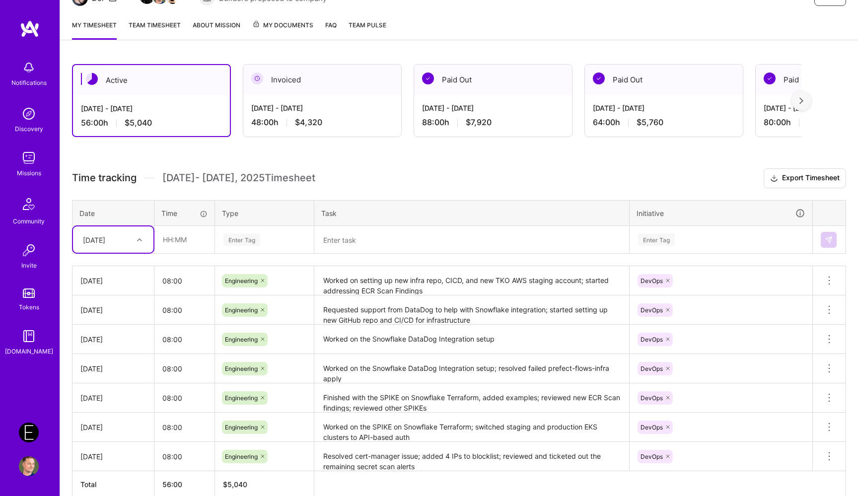
scroll to position [100, 0]
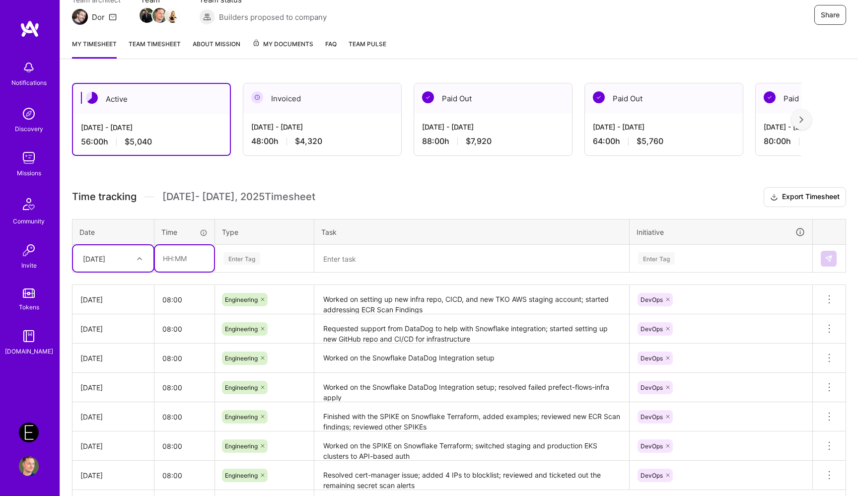
click at [181, 257] on input "text" at bounding box center [184, 258] width 59 height 26
type input "08:00"
click at [252, 257] on div "Enter Tag" at bounding box center [241, 258] width 37 height 15
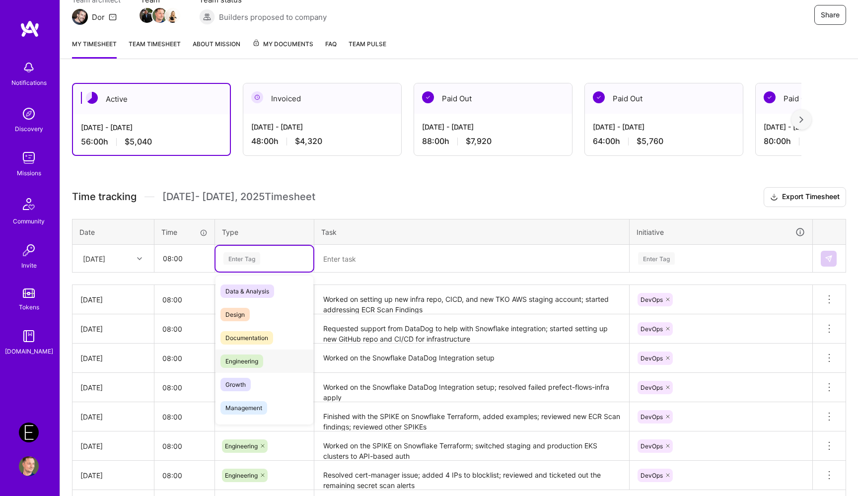
click at [249, 355] on span "Engineering" at bounding box center [241, 360] width 43 height 13
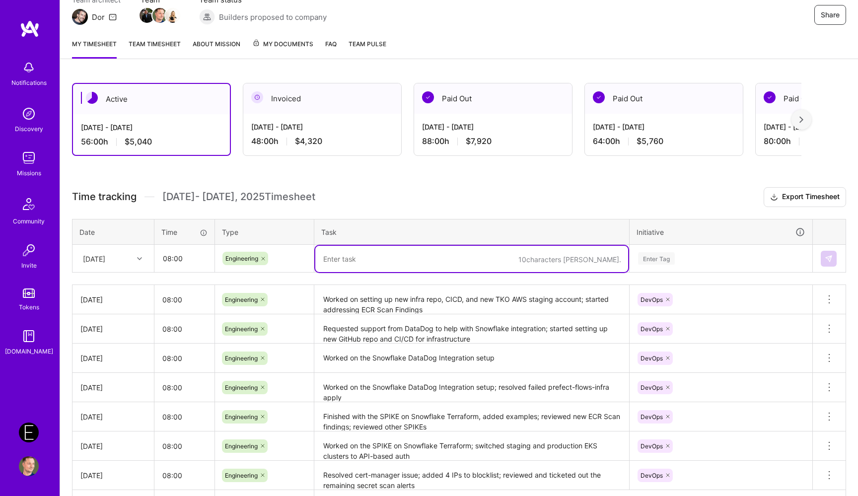
click at [362, 254] on textarea at bounding box center [471, 259] width 313 height 26
click at [395, 260] on textarea at bounding box center [471, 259] width 313 height 26
paste textarea "Web App, ML Apps, Prefect Flows on staging"
click at [423, 259] on textarea "Addressed ECR Scan Findings Web App, ML Apps, Prefect Flows on staging" at bounding box center [471, 259] width 313 height 26
click at [589, 259] on textarea "Addressed ECR Scan Findings for Web App, ML Apps, Prefect Flows on staging" at bounding box center [471, 259] width 313 height 26
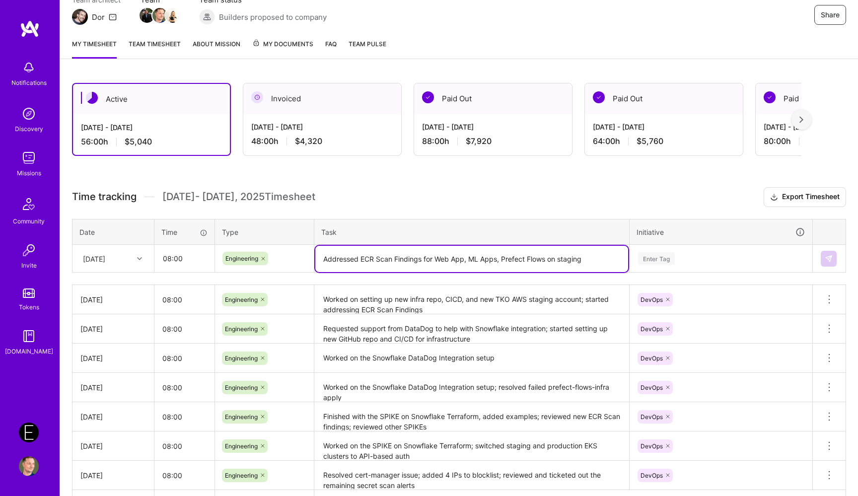
click at [700, 264] on div "Enter Tag" at bounding box center [721, 258] width 168 height 12
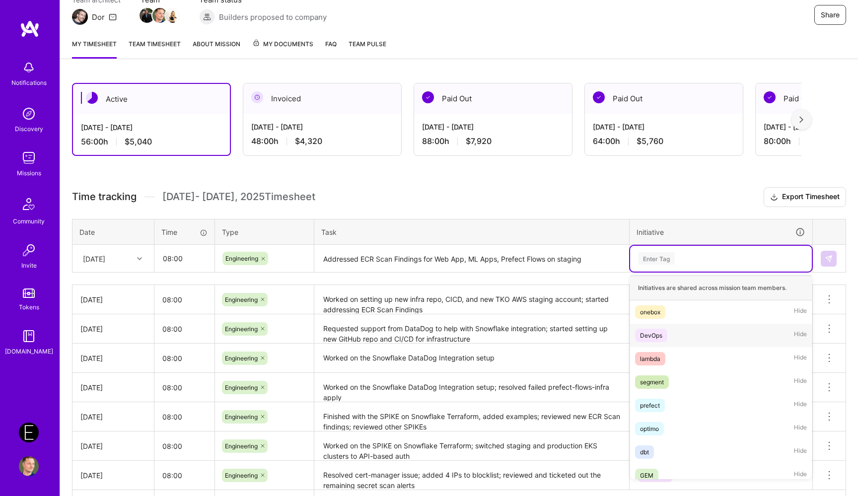
click at [677, 326] on div "DevOps Hide" at bounding box center [721, 335] width 182 height 23
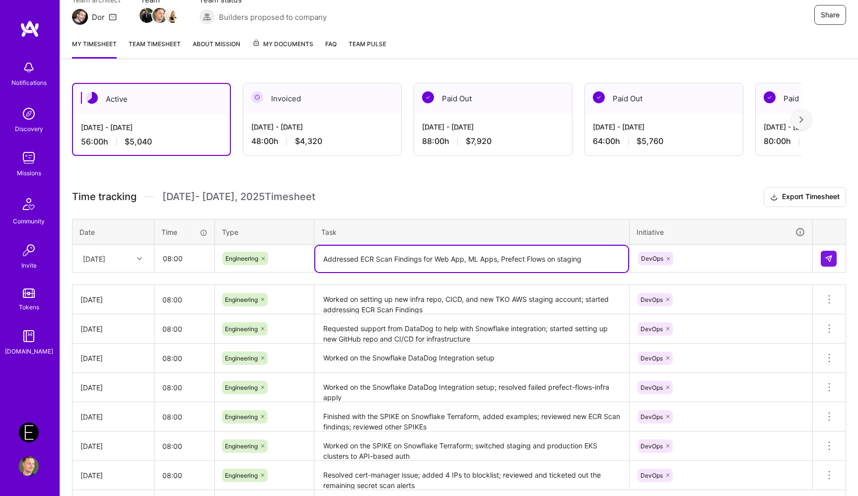
click at [545, 260] on textarea "Addressed ECR Scan Findings for Web App, ML Apps, Prefect Flows on staging" at bounding box center [471, 259] width 313 height 26
click at [547, 261] on textarea "Addressed ECR Scan Findings for Web App, ML Apps, Prefect Flows, tested on stag…" at bounding box center [471, 259] width 313 height 26
click at [540, 267] on textarea "Addressed ECR Scan Findings for Web App, ML Apps, Prefect Flows, then tested on…" at bounding box center [471, 264] width 313 height 37
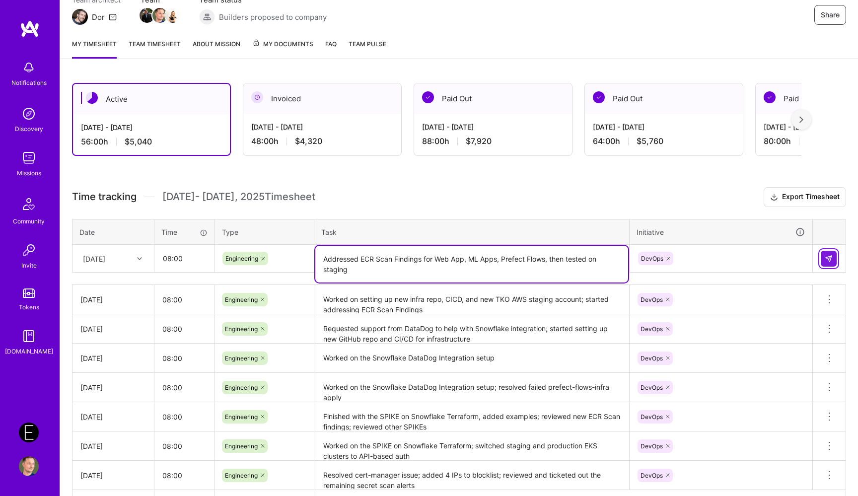
type textarea "Addressed ECR Scan Findings for Web App, ML Apps, Prefect Flows, then tested on…"
click at [831, 263] on button at bounding box center [828, 259] width 16 height 16
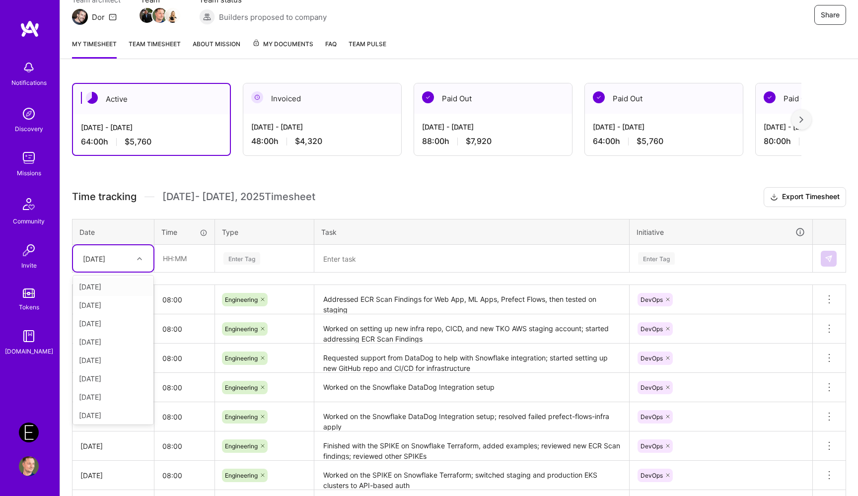
click at [105, 253] on div "[DATE]" at bounding box center [94, 258] width 22 height 10
click at [111, 415] on div "[DATE]" at bounding box center [113, 413] width 80 height 18
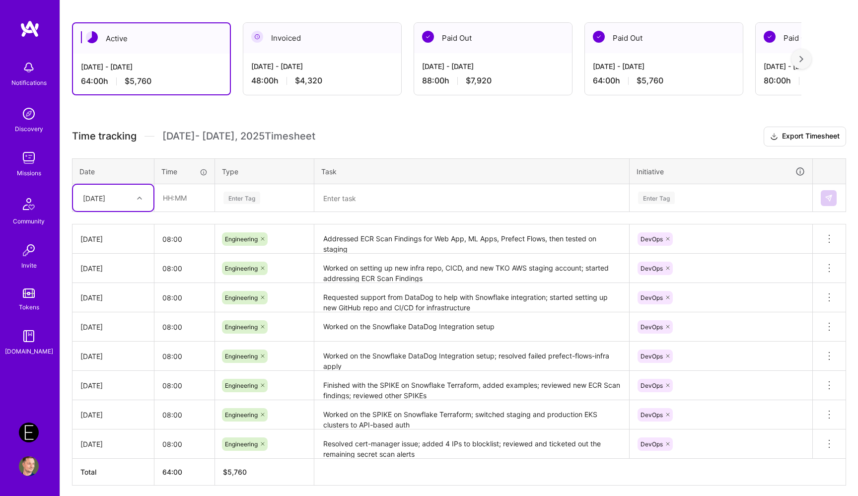
scroll to position [164, 0]
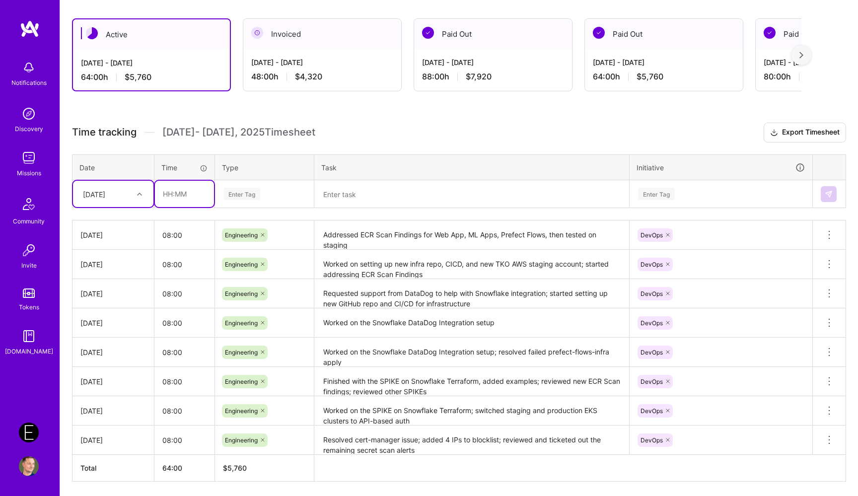
click at [179, 194] on input "text" at bounding box center [184, 194] width 59 height 26
type input "08:00"
click at [270, 198] on div "Enter Tag" at bounding box center [264, 194] width 84 height 12
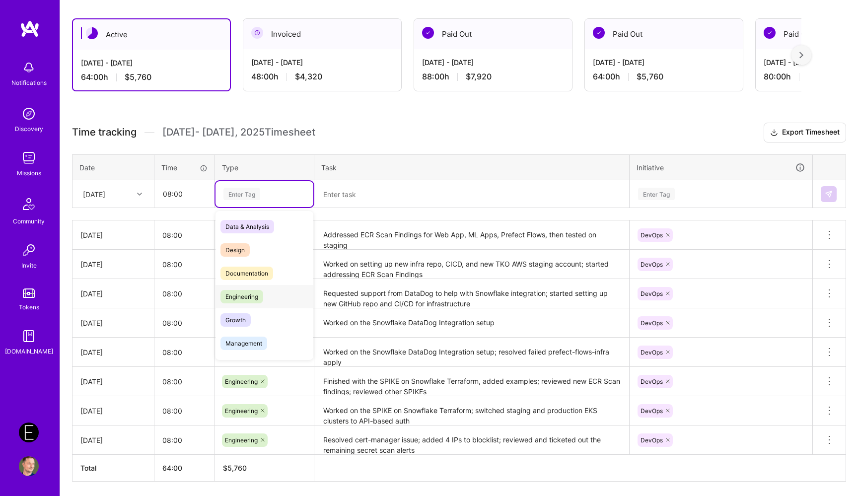
click at [257, 301] on span "Engineering" at bounding box center [241, 296] width 43 height 13
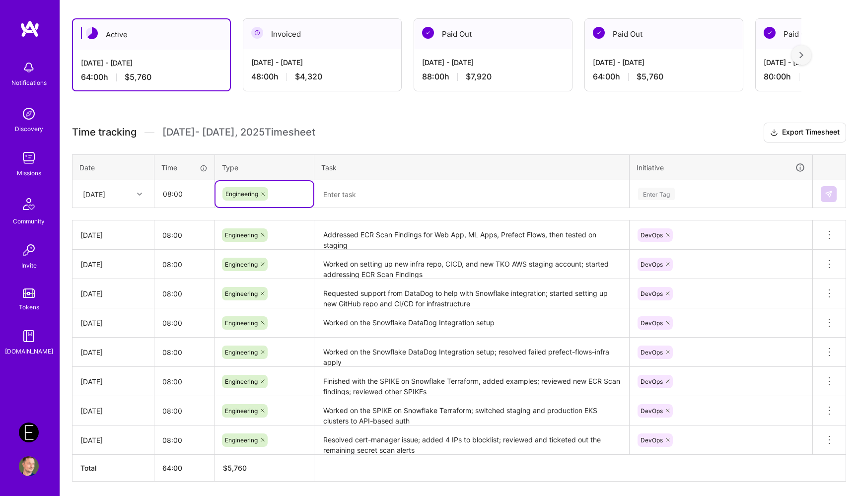
click at [349, 197] on textarea at bounding box center [471, 194] width 313 height 26
click at [342, 197] on textarea at bounding box center [471, 194] width 313 height 26
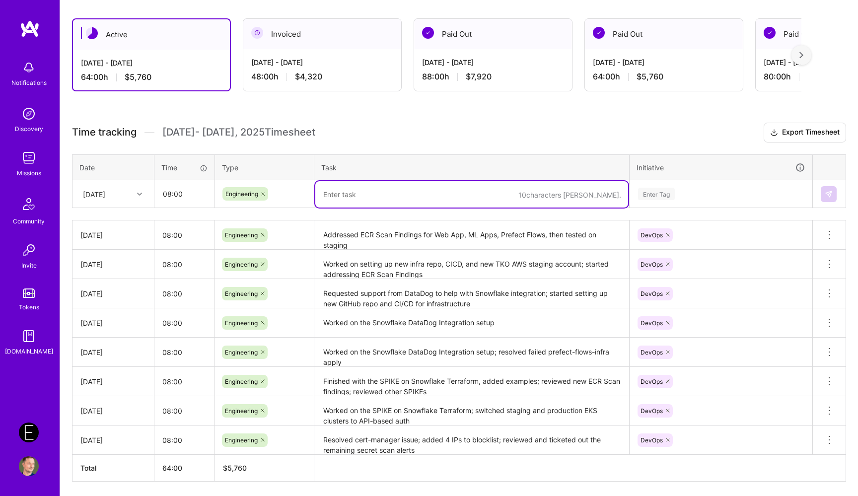
paste textarea "Promoted Streamlit, qcue-distributionlsvp, Prefect Flows to production with upd…"
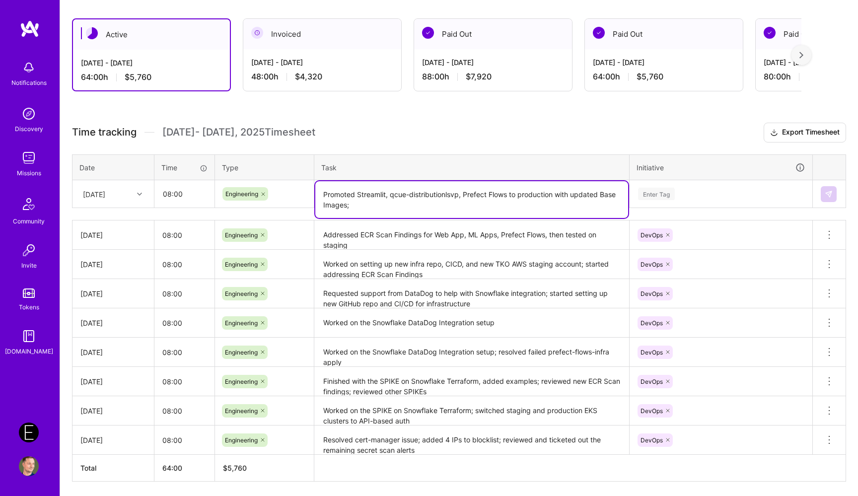
paste textarea "Configured the new infra repo and CI/CD pipelines"
click at [354, 205] on textarea "Promoted Streamlit, qcue-distributionlsvp, Prefect Flows to production with upd…" at bounding box center [471, 199] width 313 height 37
click at [540, 205] on textarea "Promoted Streamlit, qcue-distributionlsvp, Prefect Flows to production with upd…" at bounding box center [471, 199] width 313 height 37
type textarea "Promoted Streamlit, qcue-distributionlsvp, Prefect Flows to production with upd…"
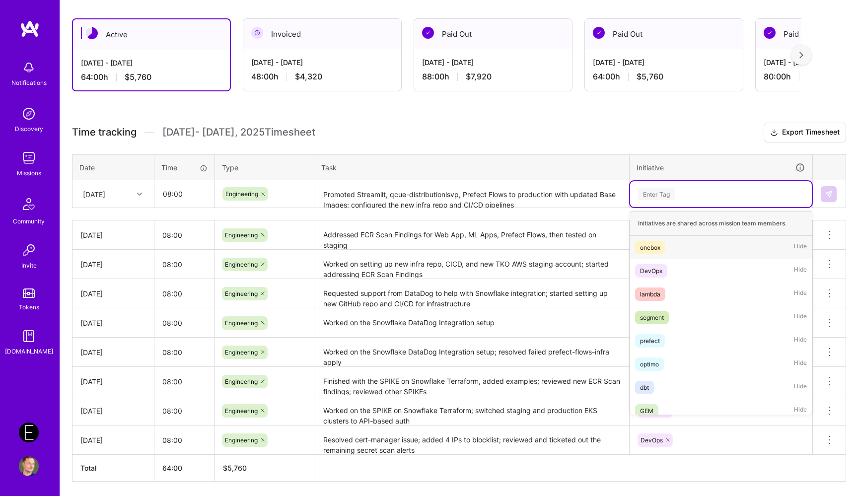
click at [671, 193] on div "Enter Tag" at bounding box center [656, 193] width 37 height 15
click at [672, 271] on div "DevOps Hide" at bounding box center [721, 270] width 182 height 23
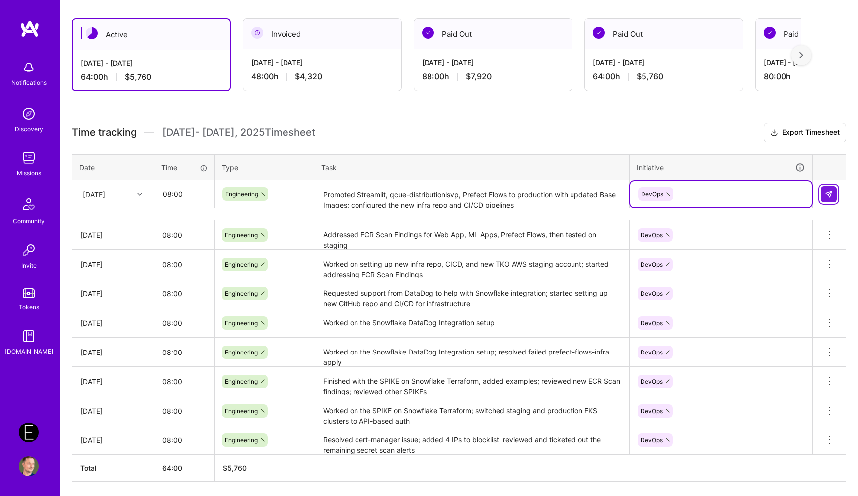
click at [829, 194] on img at bounding box center [828, 194] width 8 height 8
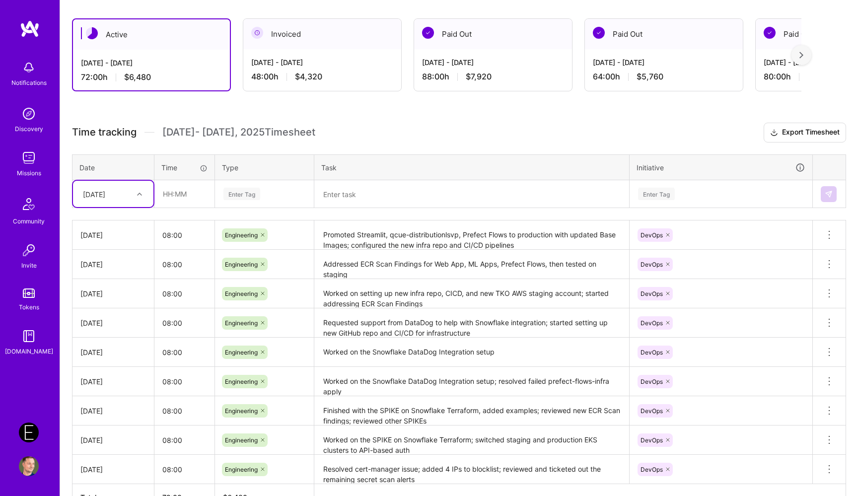
scroll to position [227, 0]
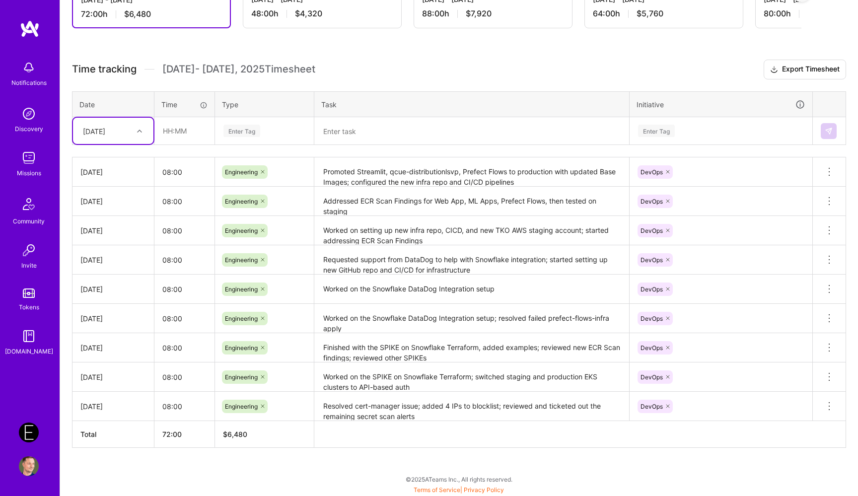
click at [299, 480] on div "Active [DATE] - [DATE] 72:00 h $6,480 Invoiced [DATE] - [DATE] 48:00 h $4,320 P…" at bounding box center [459, 219] width 798 height 553
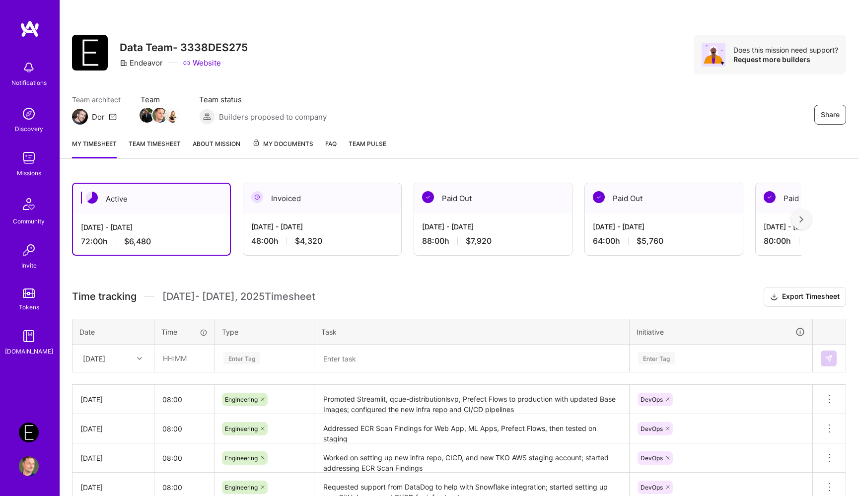
click at [672, 79] on div "Share Data Team- 3338DES275 Endeavor Website Does this mission need support? Re…" at bounding box center [459, 65] width 798 height 131
